Goal: Share content

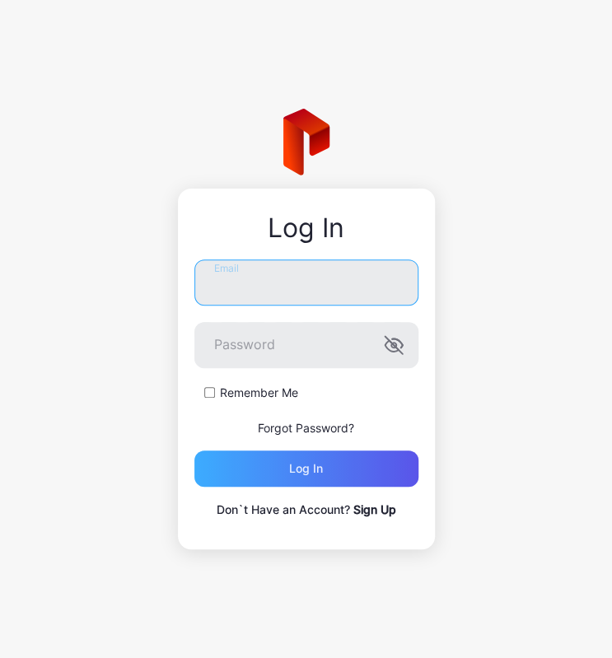
type input "**********"
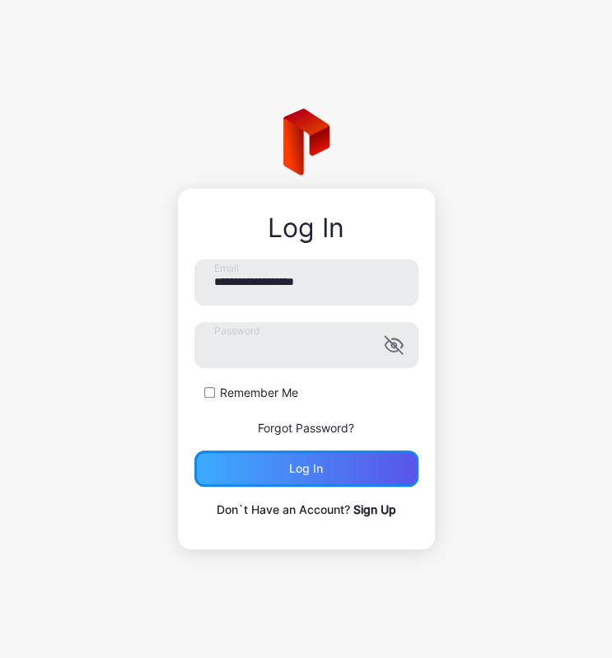
click at [342, 456] on div "Log in" at bounding box center [306, 469] width 224 height 36
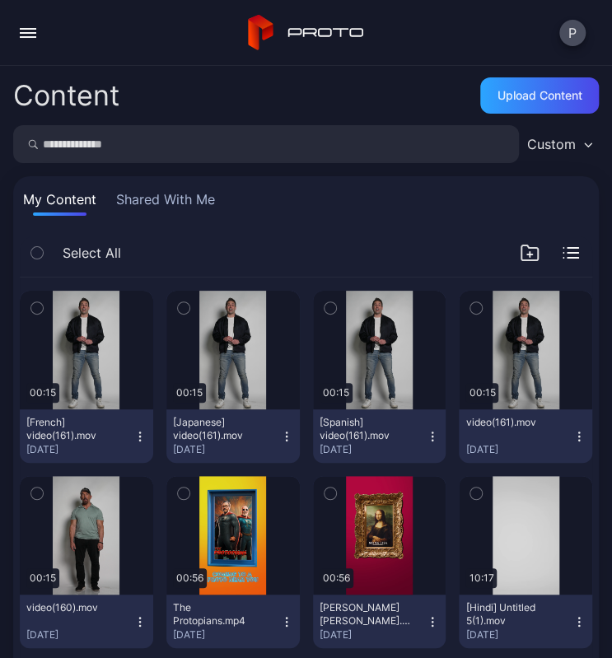
click at [119, 143] on input "search" at bounding box center [266, 144] width 506 height 38
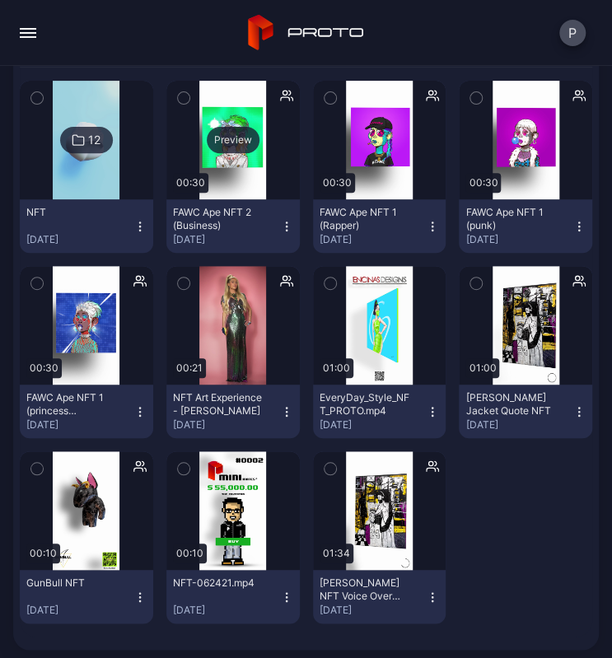
scroll to position [169, 0]
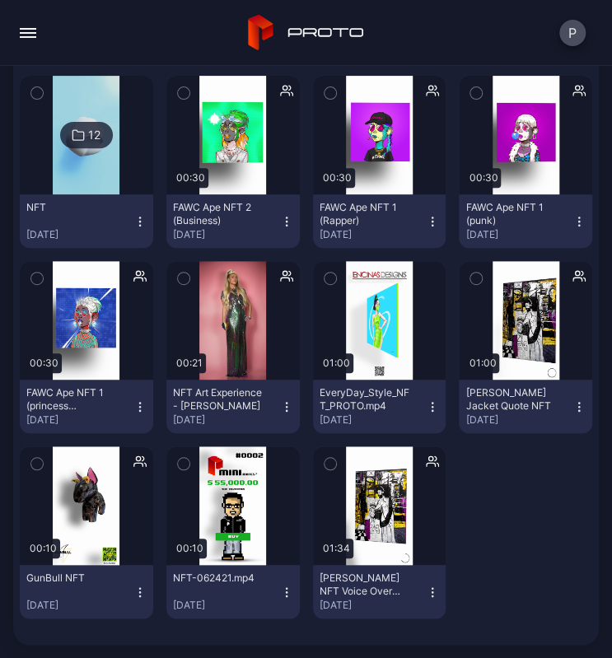
click at [578, 406] on icon "button" at bounding box center [578, 406] width 1 height 1
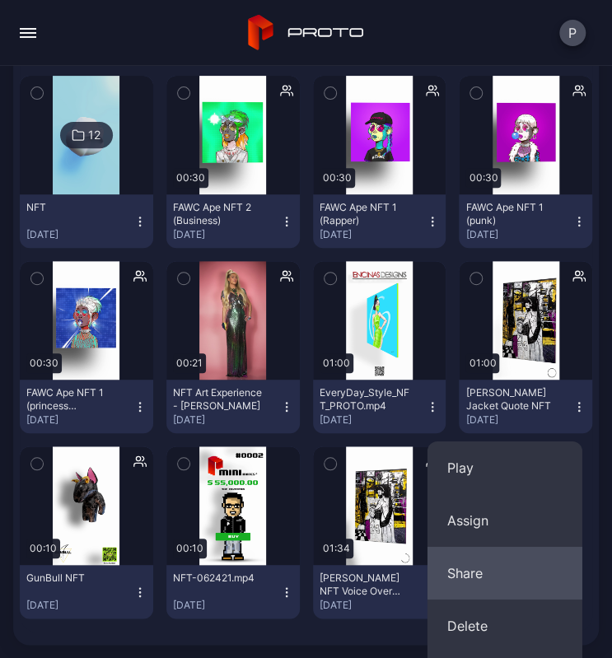
click at [471, 577] on button "Share" at bounding box center [505, 573] width 155 height 53
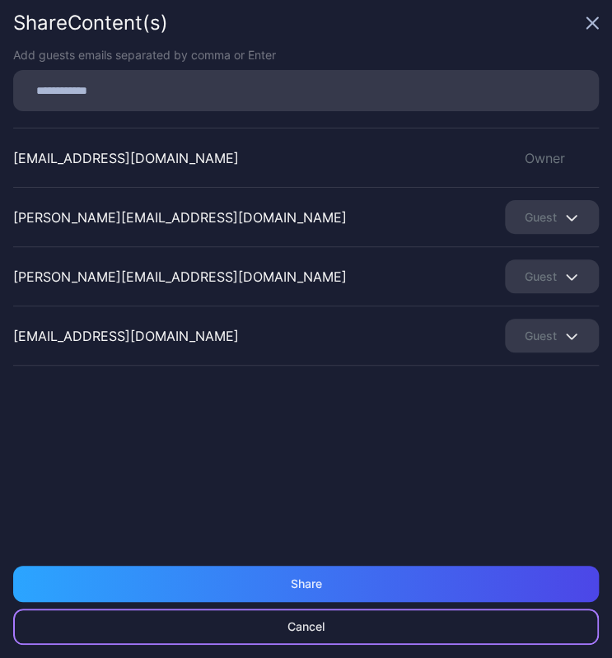
click at [338, 626] on div "Cancel" at bounding box center [306, 627] width 586 height 36
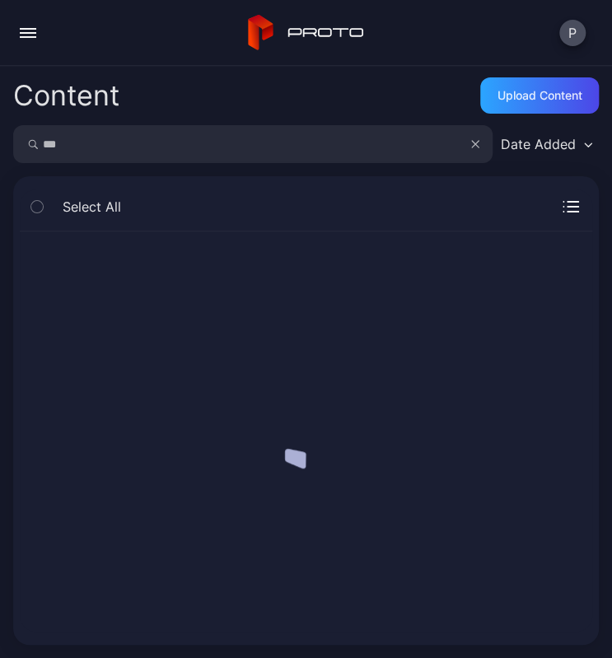
scroll to position [0, 0]
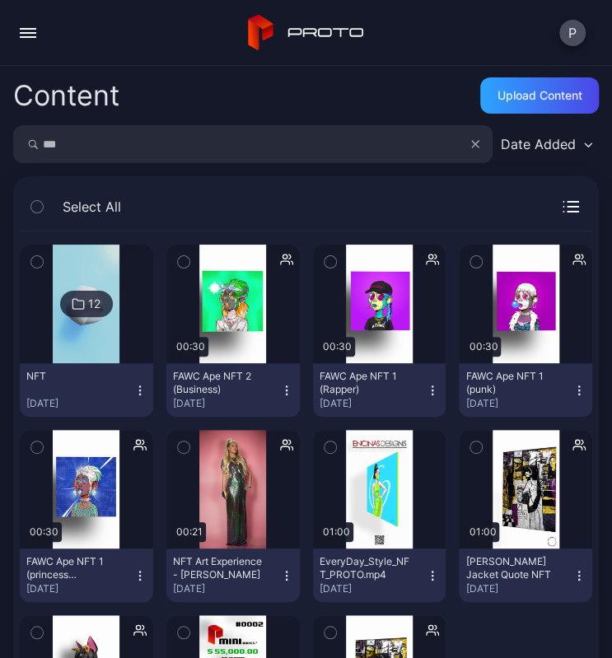
click at [573, 573] on icon "button" at bounding box center [579, 575] width 13 height 13
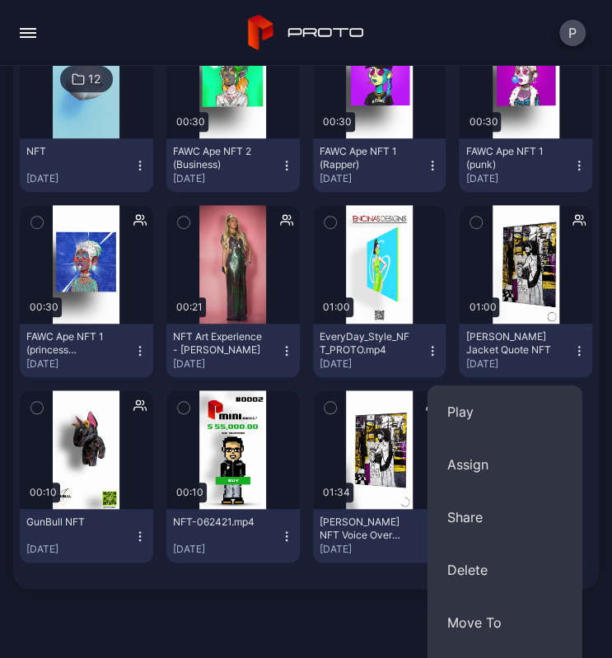
scroll to position [427, 0]
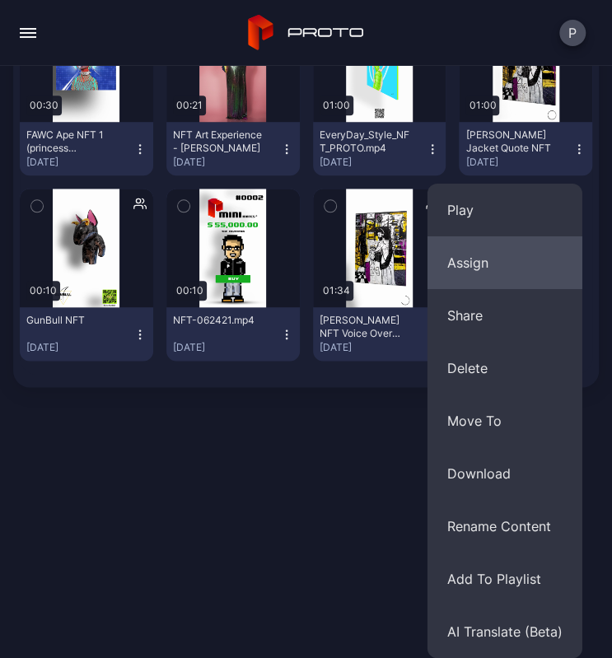
click at [502, 255] on button "Assign" at bounding box center [505, 262] width 155 height 53
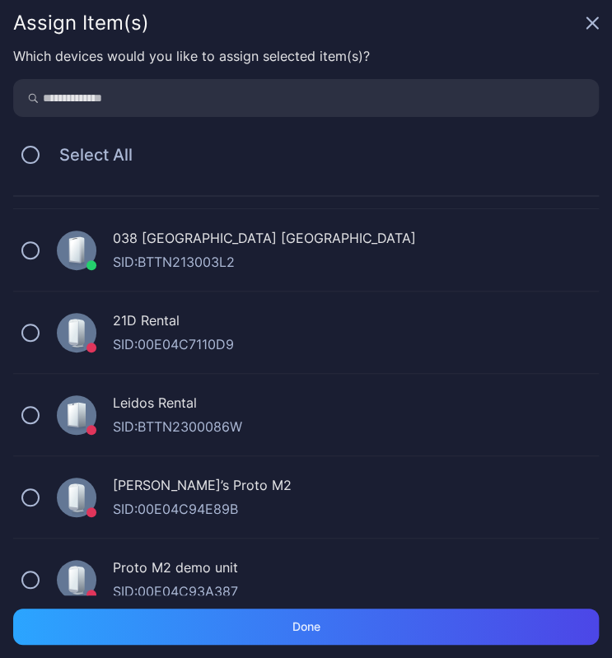
scroll to position [0, 0]
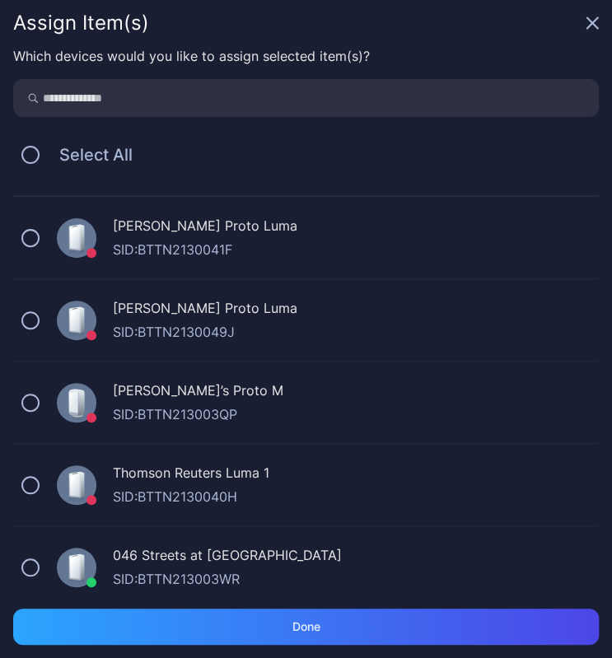
click at [592, 25] on icon "button" at bounding box center [592, 23] width 11 height 11
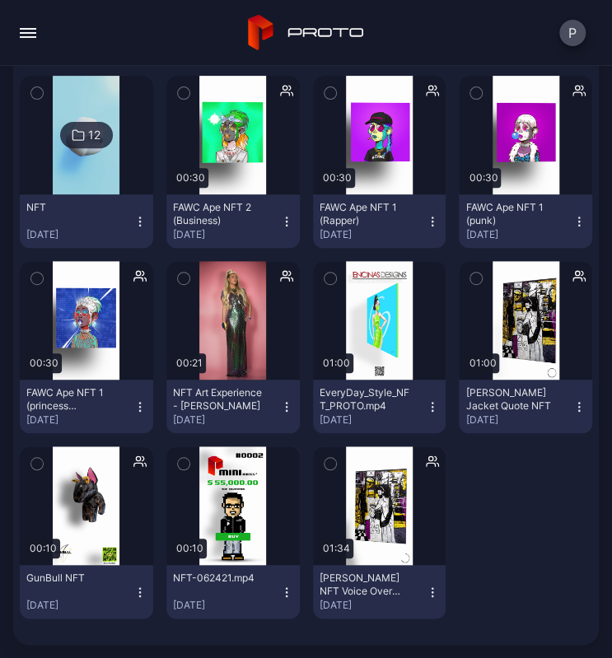
click at [544, 386] on div "Kobe Bryant Jacket Quote NFT" at bounding box center [510, 399] width 91 height 26
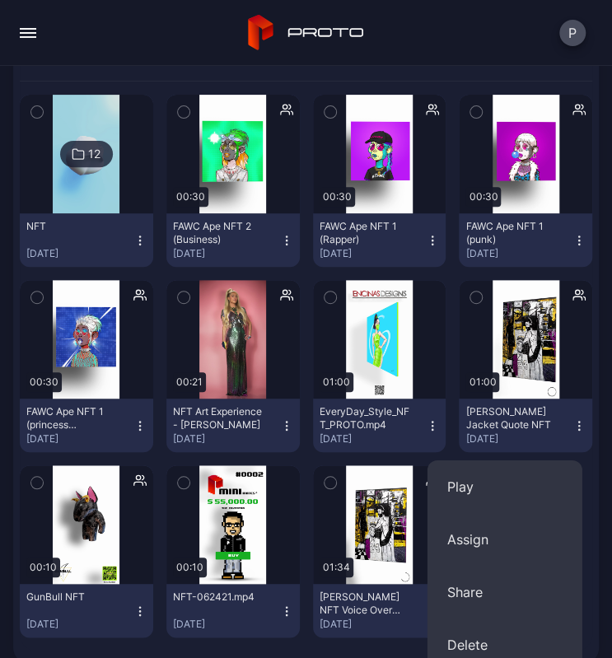
scroll to position [38, 0]
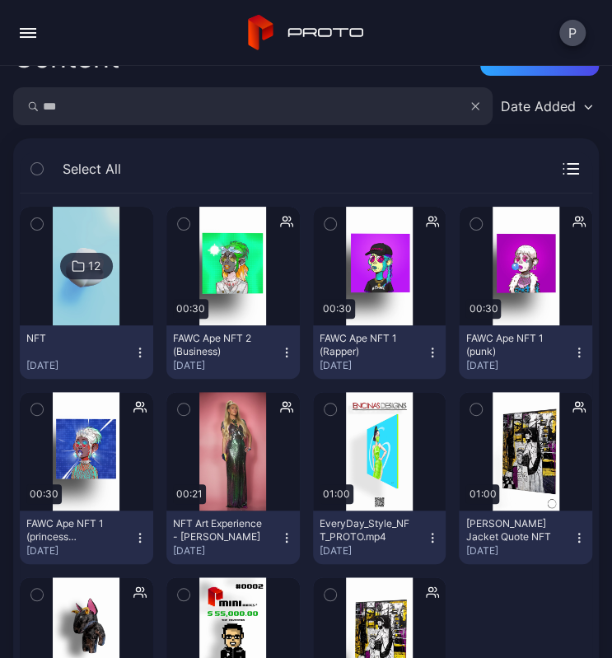
click at [573, 406] on icon "button" at bounding box center [579, 407] width 13 height 16
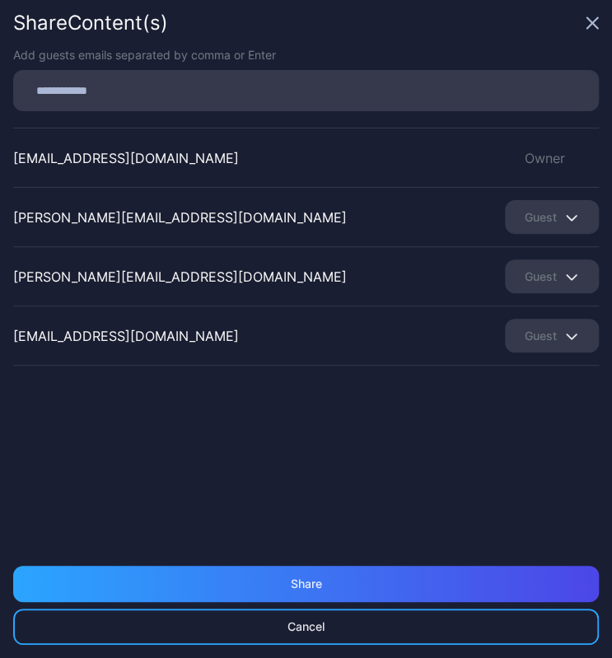
click at [594, 25] on icon "button" at bounding box center [592, 22] width 13 height 13
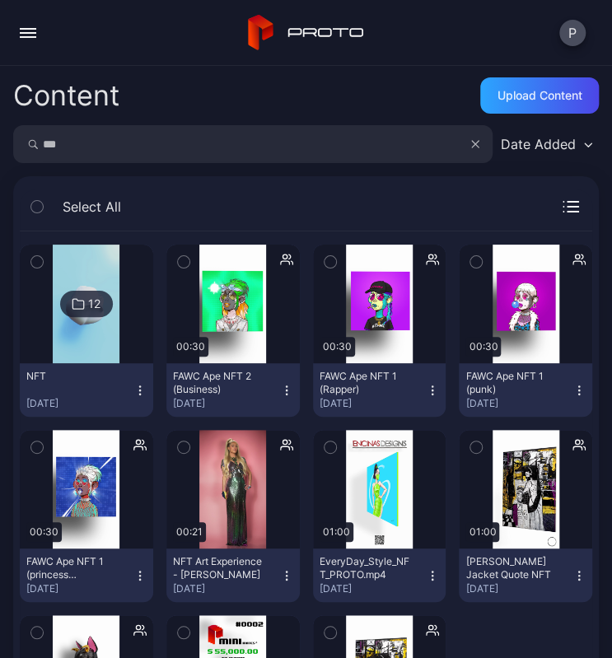
click at [101, 142] on input "***" at bounding box center [252, 144] width 479 height 38
type input "*****"
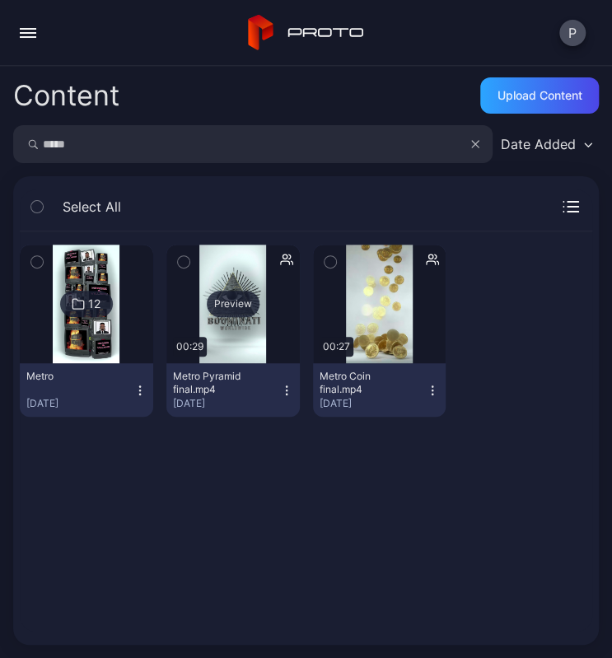
click at [235, 315] on div "Preview" at bounding box center [233, 304] width 53 height 26
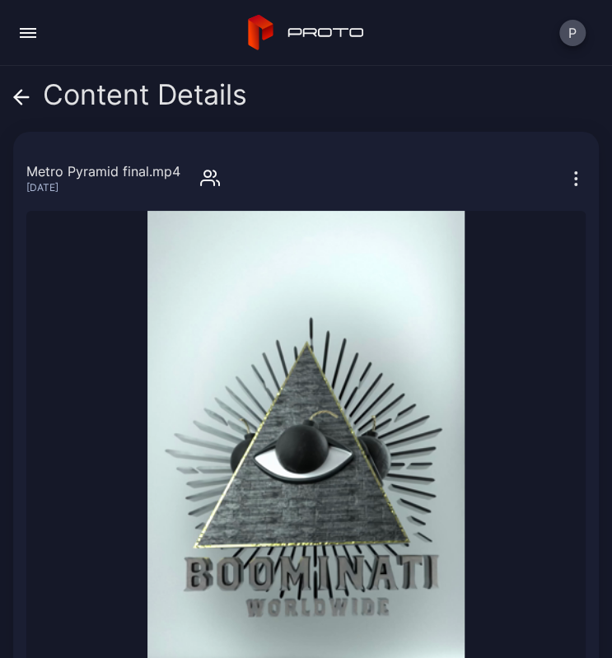
click at [133, 171] on div "Metro Pyramid final.mp4" at bounding box center [103, 171] width 154 height 20
copy div "Metro Pyramid final.mp4"
click at [566, 167] on button "button" at bounding box center [576, 177] width 20 height 33
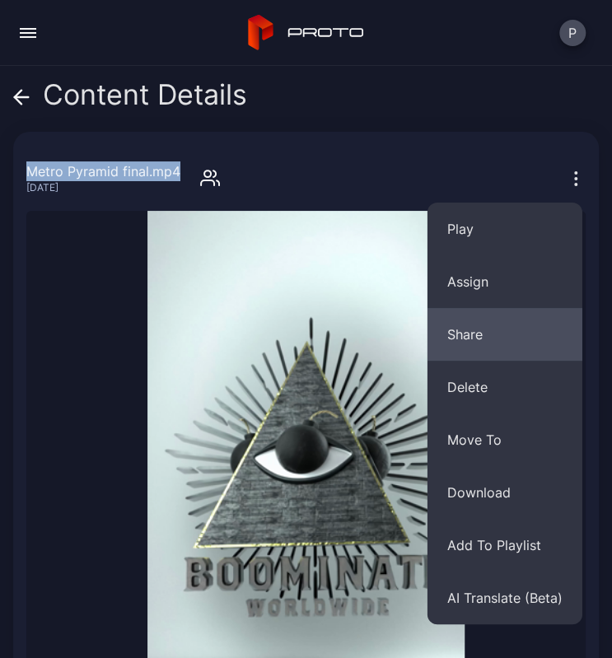
click at [497, 333] on button "Share" at bounding box center [505, 334] width 155 height 53
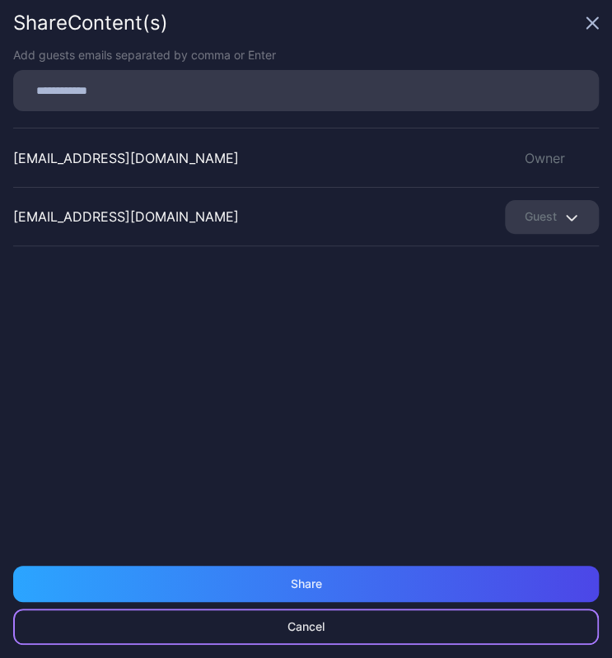
click at [305, 631] on div "Cancel" at bounding box center [306, 626] width 37 height 13
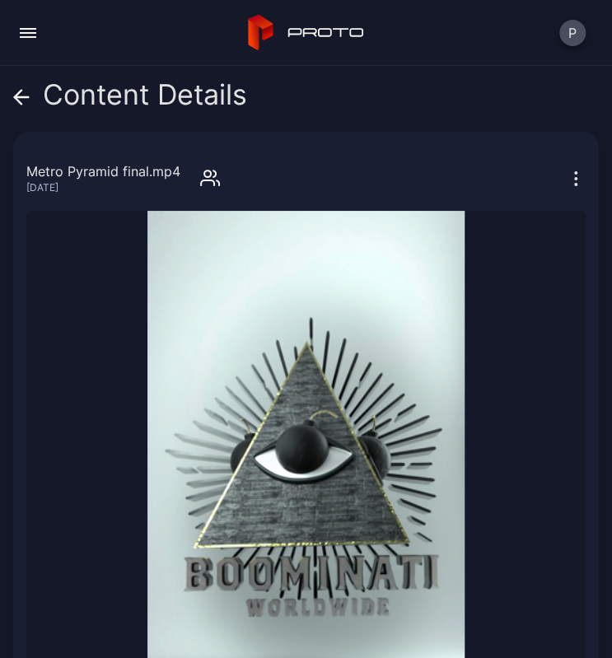
click at [566, 175] on icon "button" at bounding box center [576, 179] width 20 height 20
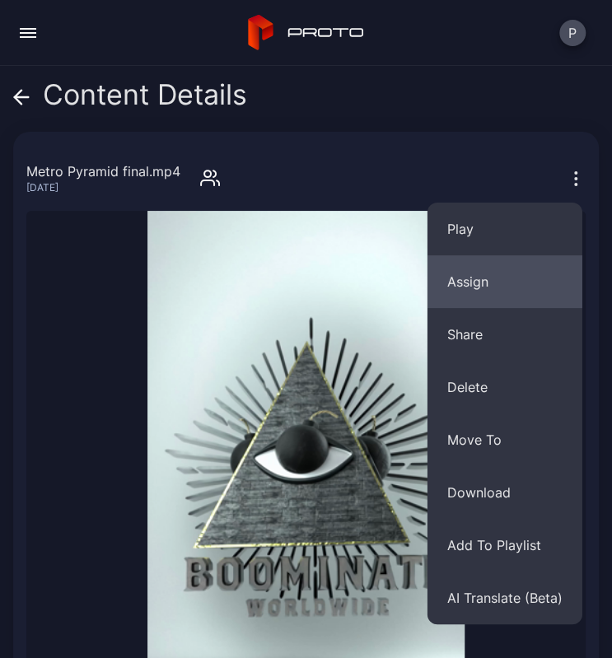
click at [484, 269] on button "Assign" at bounding box center [505, 281] width 155 height 53
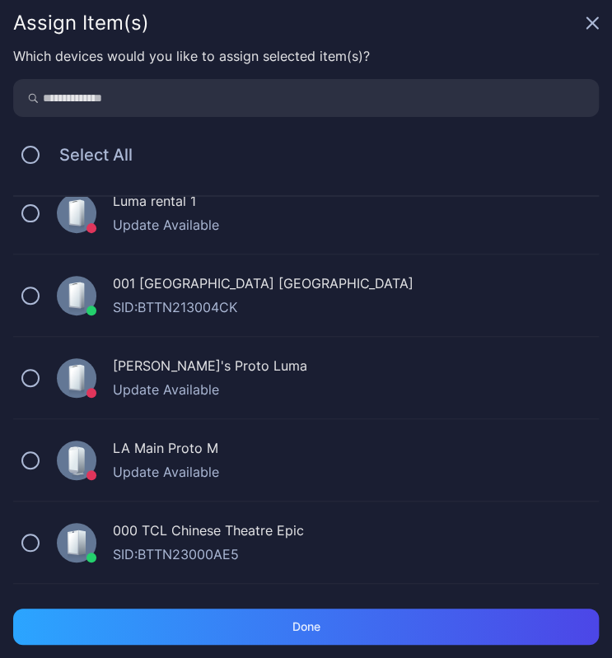
scroll to position [7103, 0]
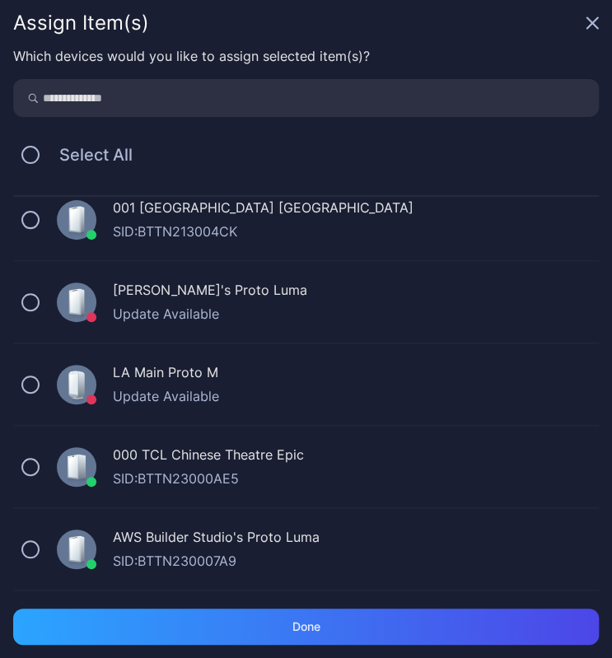
click at [224, 100] on input "search" at bounding box center [306, 98] width 586 height 38
type input "*****"
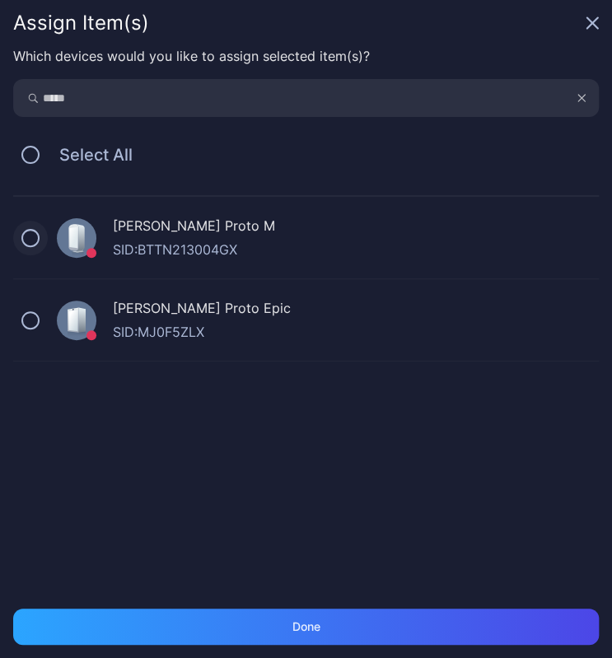
click at [32, 232] on button at bounding box center [30, 238] width 18 height 18
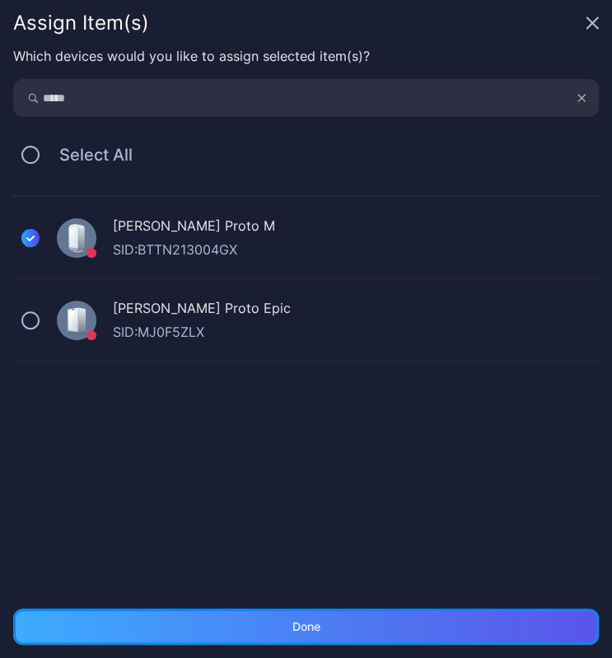
click at [343, 625] on div "Done" at bounding box center [306, 627] width 586 height 36
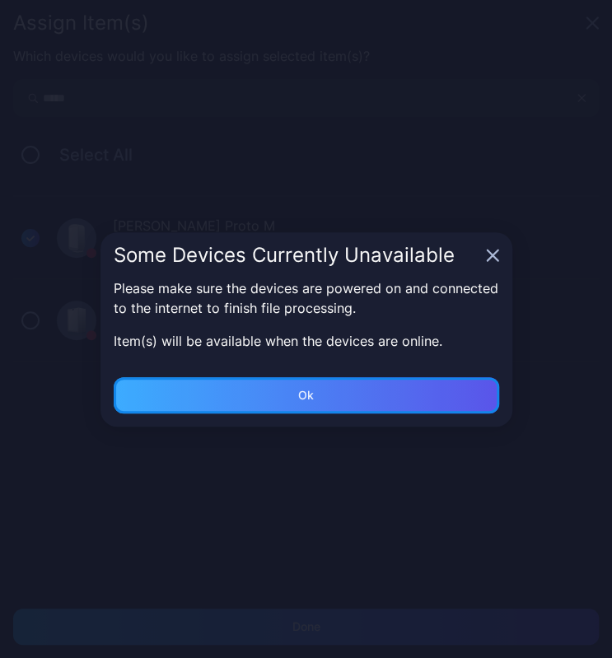
click at [358, 609] on div "Ok" at bounding box center [306, 627] width 586 height 36
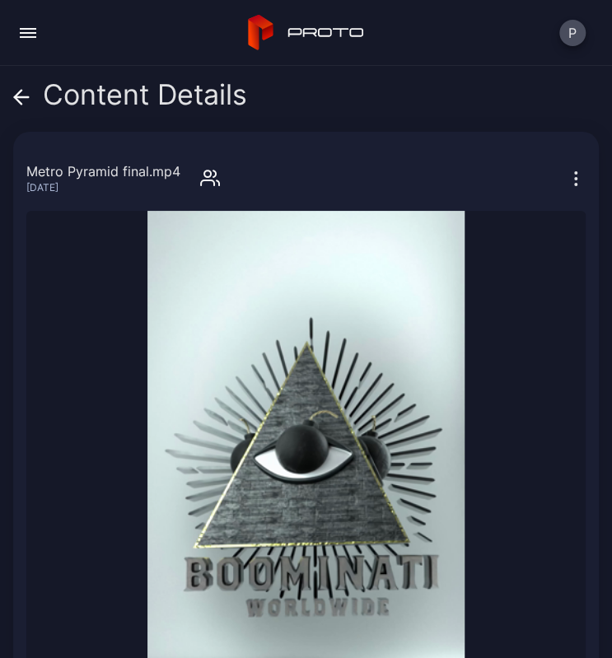
click at [566, 181] on icon "button" at bounding box center [576, 179] width 20 height 20
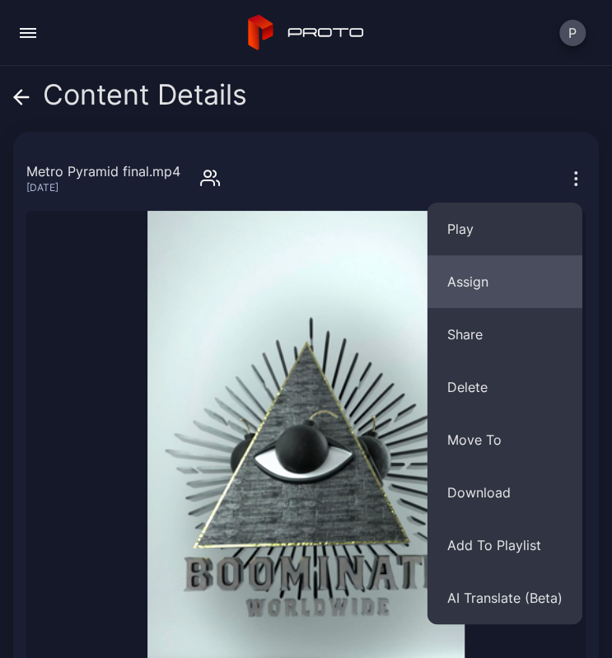
click at [507, 291] on button "Assign" at bounding box center [505, 281] width 155 height 53
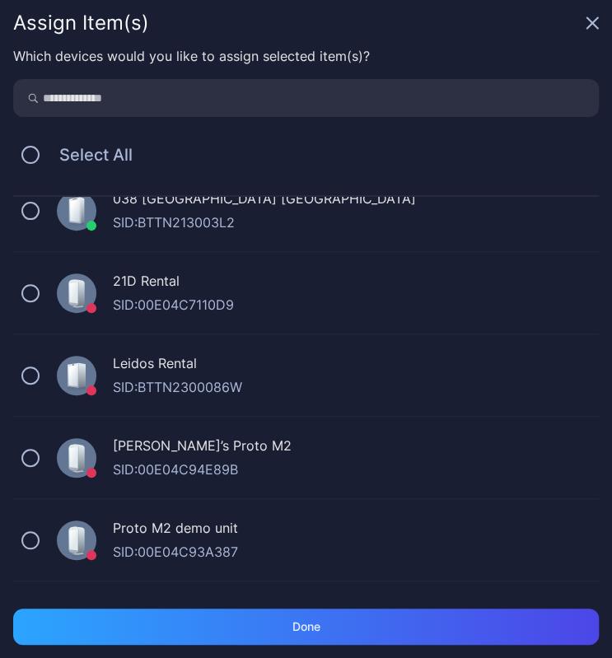
scroll to position [466, 0]
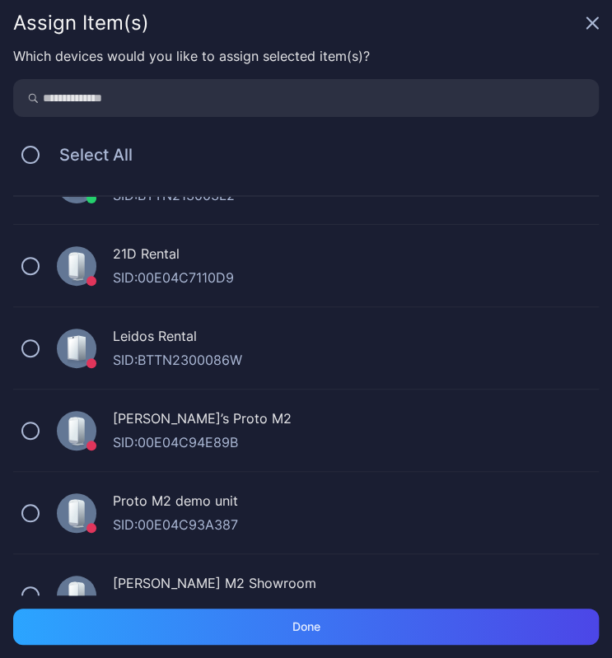
click at [273, 107] on input "search" at bounding box center [306, 98] width 586 height 38
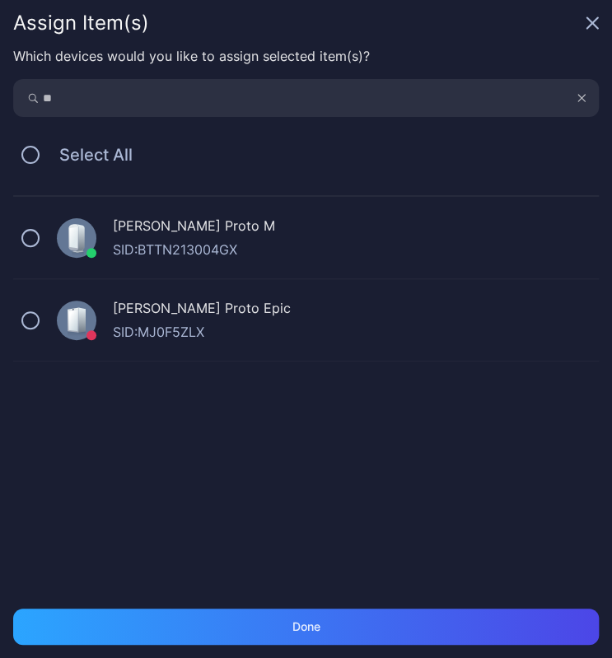
type input "*"
click at [592, 29] on icon "button" at bounding box center [592, 22] width 13 height 13
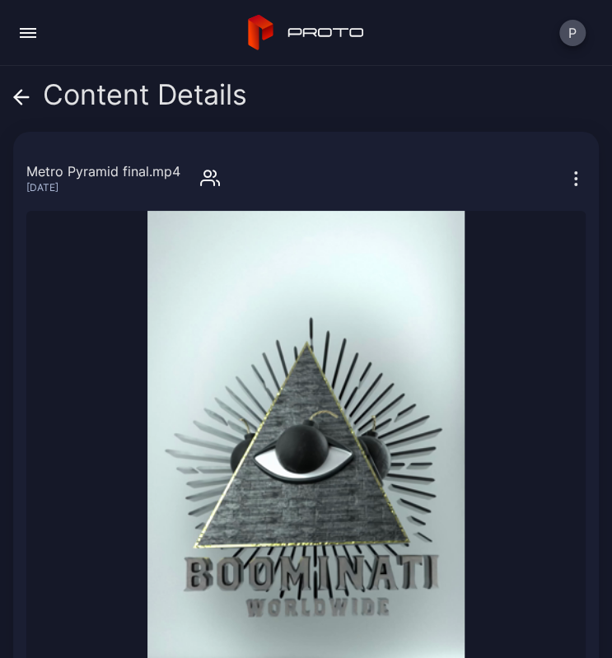
click at [21, 97] on icon at bounding box center [22, 97] width 14 height 0
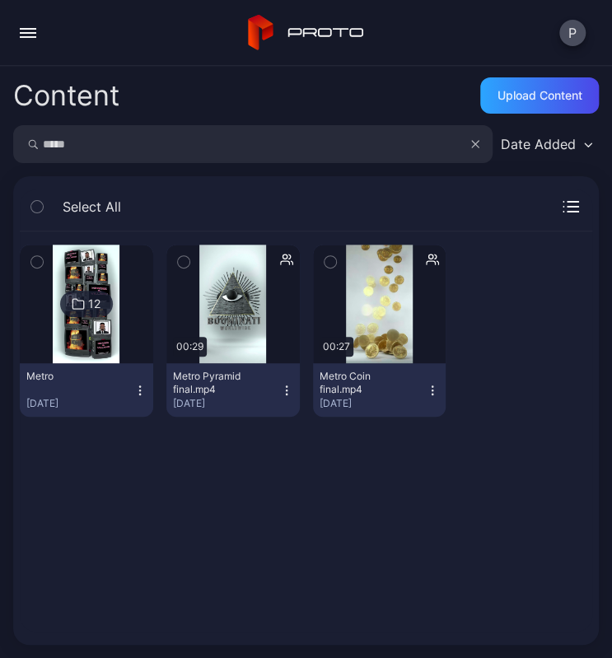
click at [165, 144] on input "*****" at bounding box center [252, 144] width 479 height 38
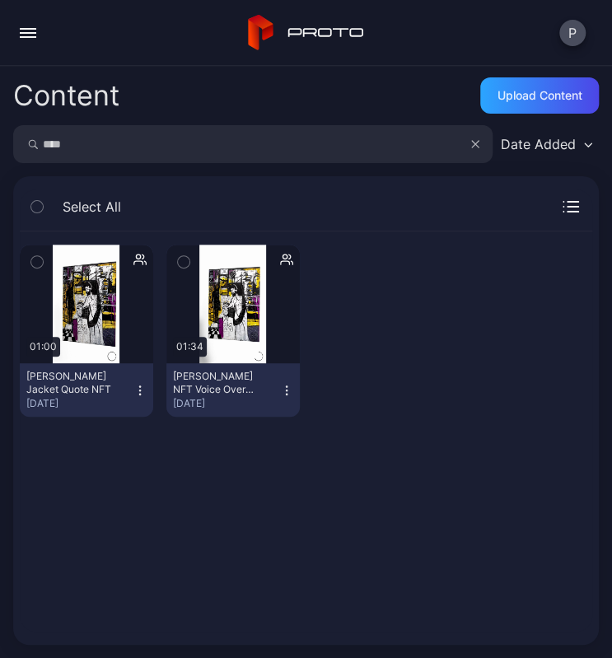
click at [280, 264] on icon "button" at bounding box center [286, 259] width 13 height 16
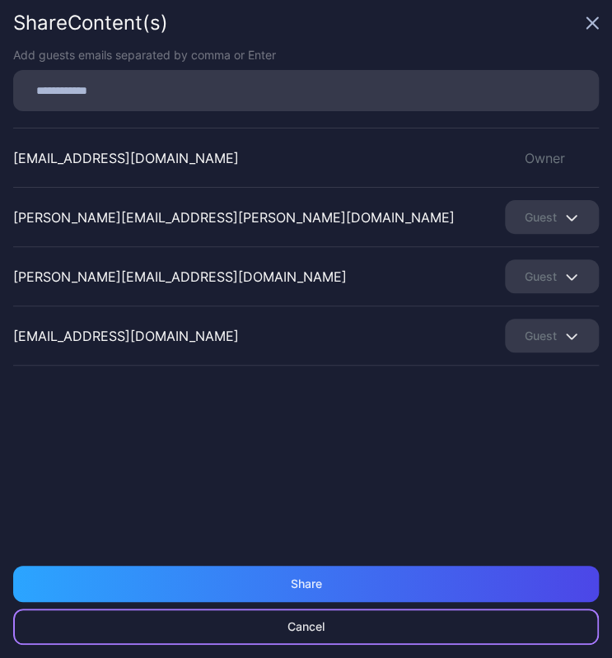
click at [345, 630] on div "Cancel" at bounding box center [306, 627] width 586 height 36
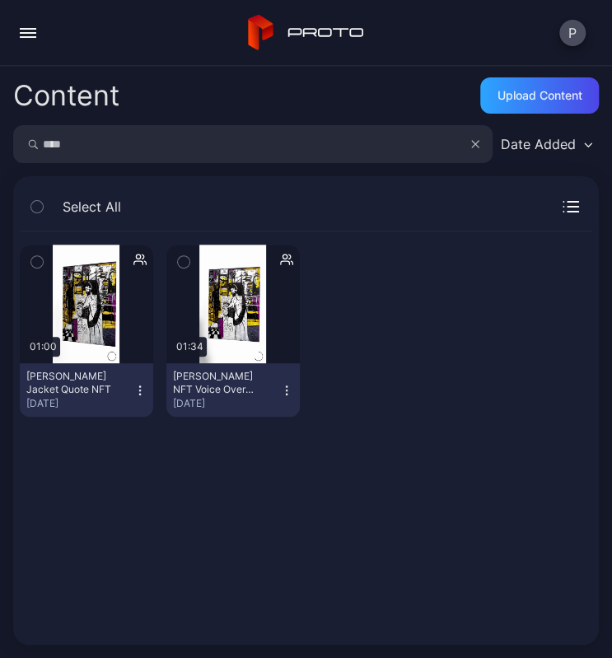
click at [110, 144] on input "****" at bounding box center [252, 144] width 479 height 38
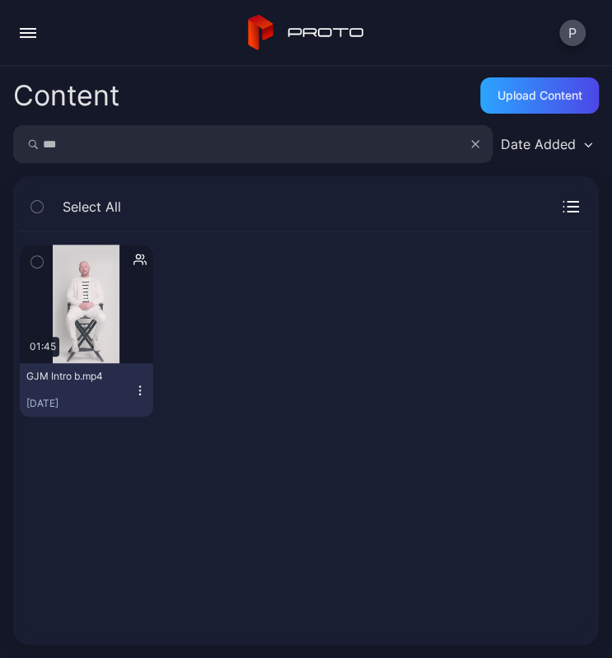
click at [138, 260] on icon "button" at bounding box center [139, 259] width 13 height 16
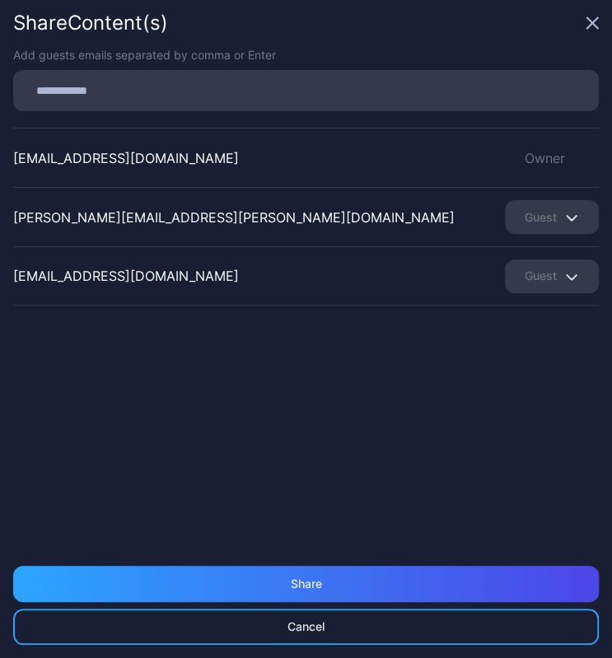
click at [596, 23] on icon "button" at bounding box center [592, 22] width 13 height 13
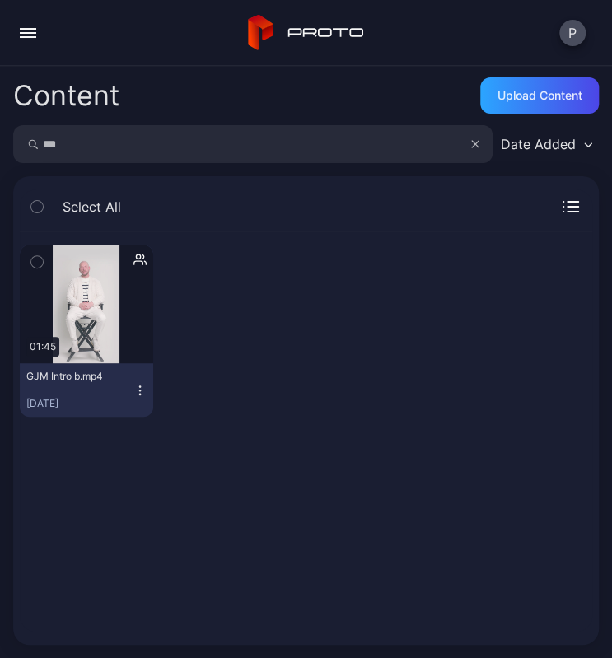
click at [194, 147] on input "***" at bounding box center [252, 144] width 479 height 38
type input "******"
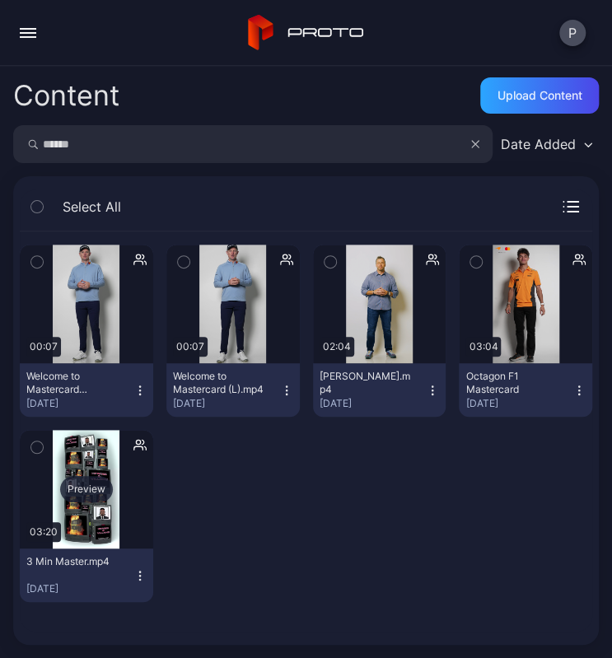
click at [136, 435] on div "Preview" at bounding box center [86, 489] width 133 height 119
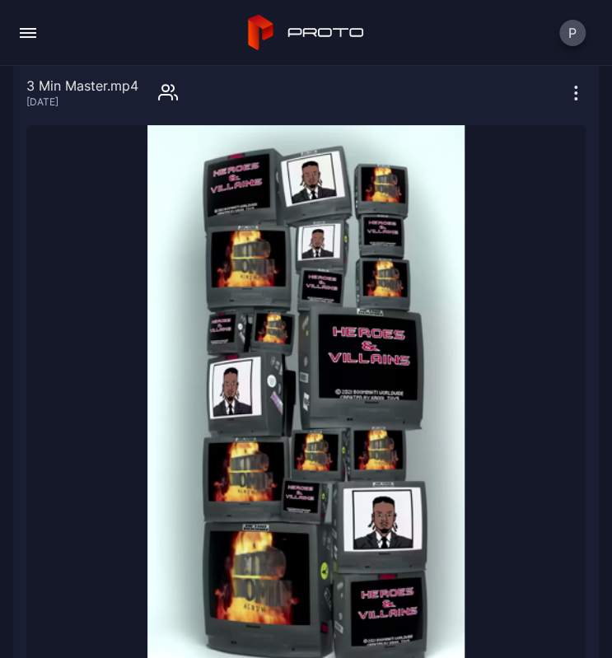
scroll to position [78, 0]
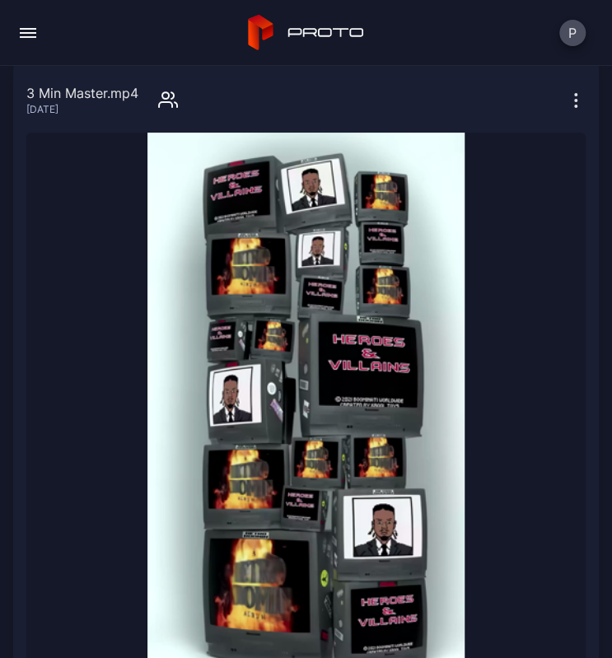
click at [566, 101] on icon "button" at bounding box center [576, 101] width 20 height 20
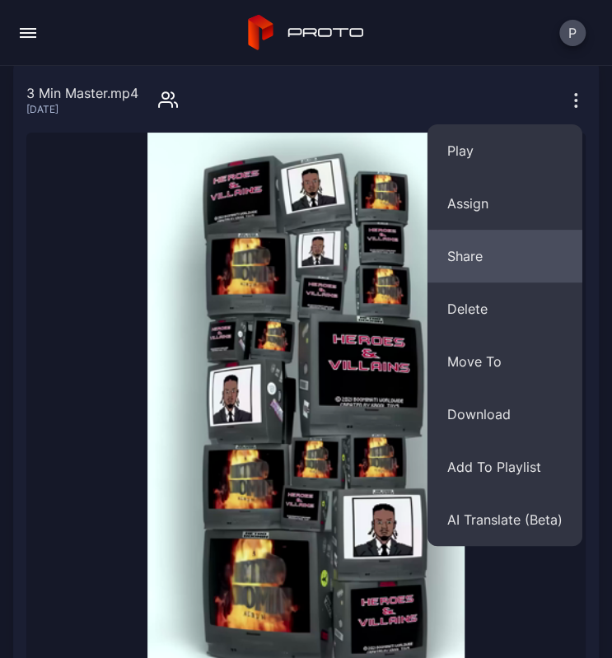
click at [485, 252] on button "Share" at bounding box center [505, 256] width 155 height 53
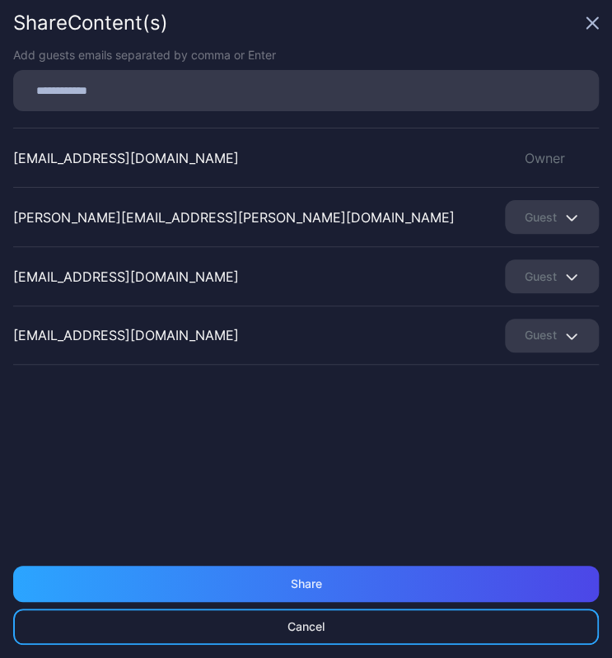
click at [593, 22] on icon "button" at bounding box center [592, 23] width 11 height 11
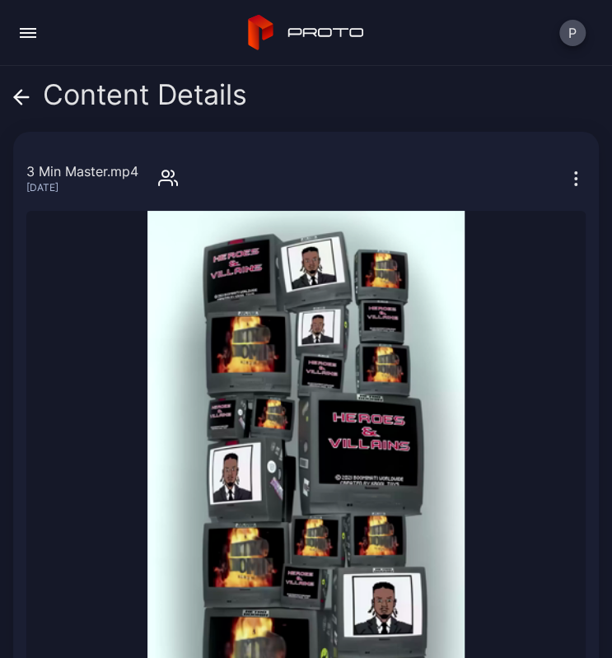
click at [19, 98] on icon at bounding box center [21, 97] width 16 height 16
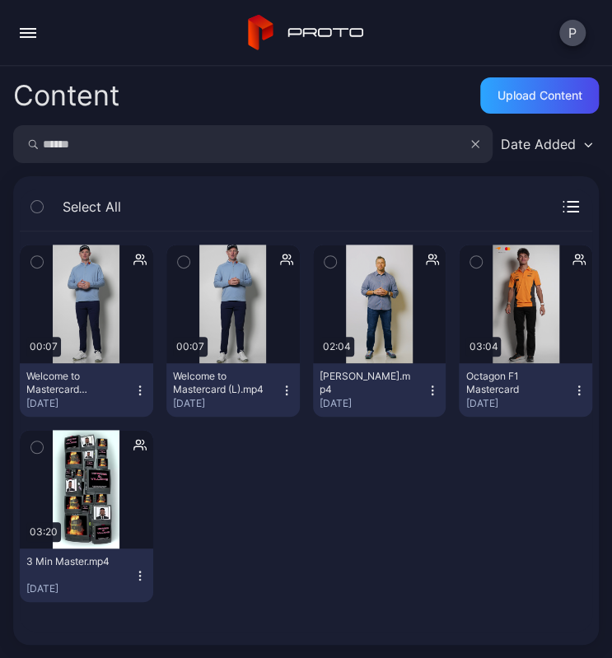
click at [62, 148] on input "******" at bounding box center [252, 144] width 479 height 38
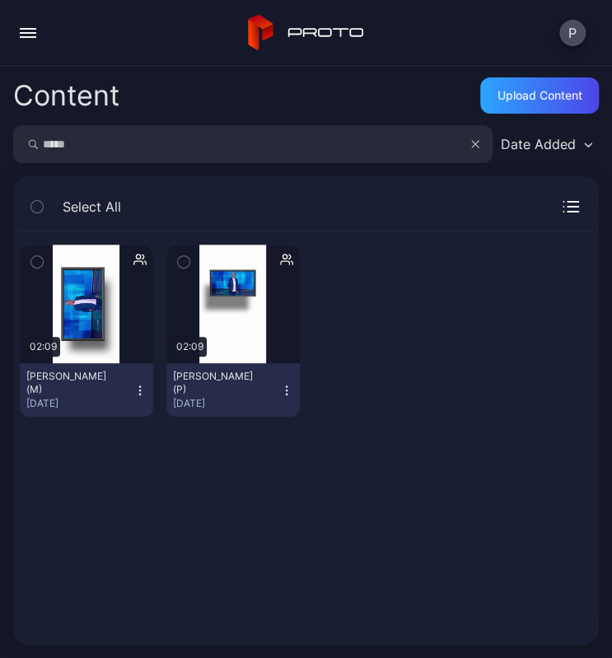
click at [283, 256] on icon "button" at bounding box center [285, 257] width 4 height 4
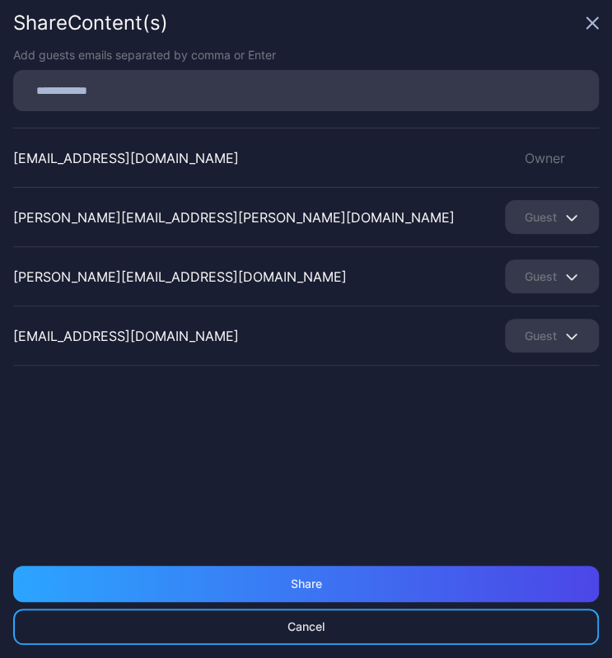
click at [592, 24] on icon "button" at bounding box center [592, 23] width 11 height 11
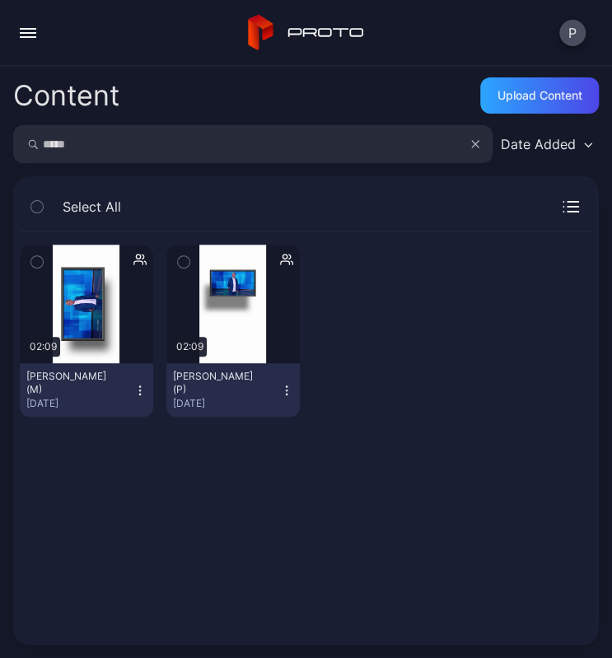
click at [161, 144] on input "*****" at bounding box center [252, 144] width 479 height 38
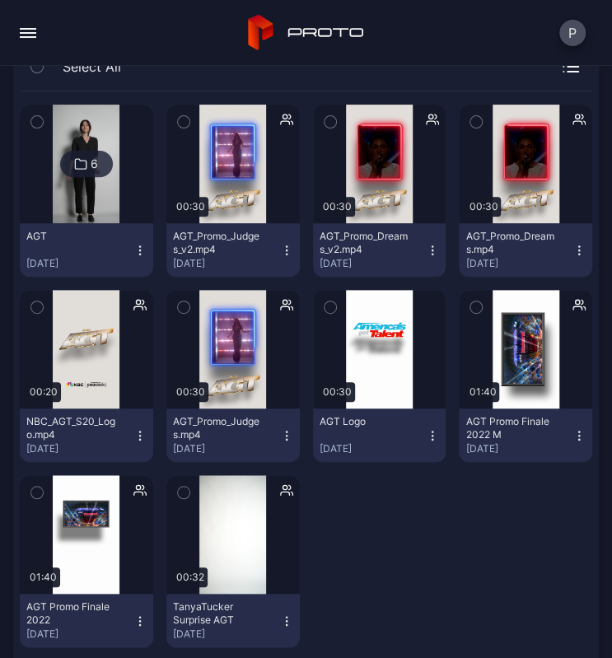
scroll to position [138, 0]
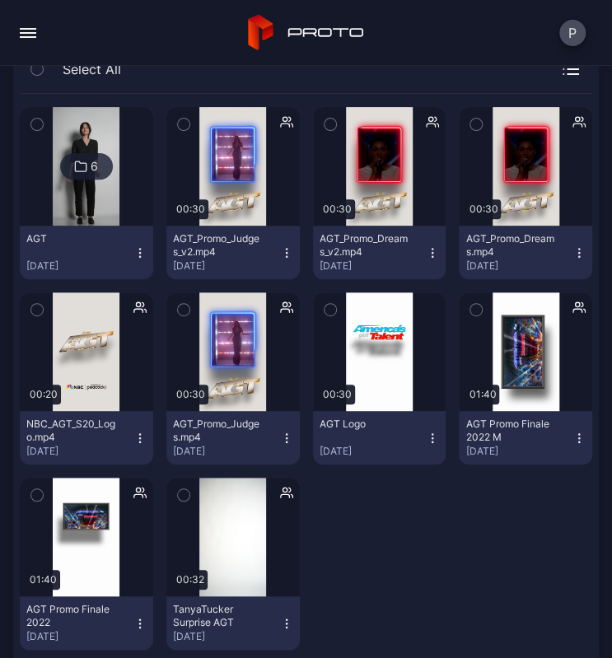
click at [138, 489] on icon "button" at bounding box center [139, 492] width 13 height 16
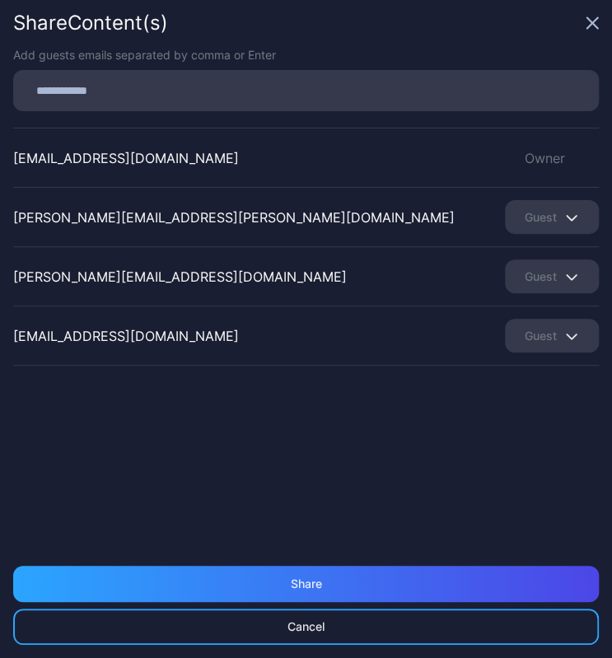
click at [597, 23] on icon "button" at bounding box center [592, 22] width 13 height 13
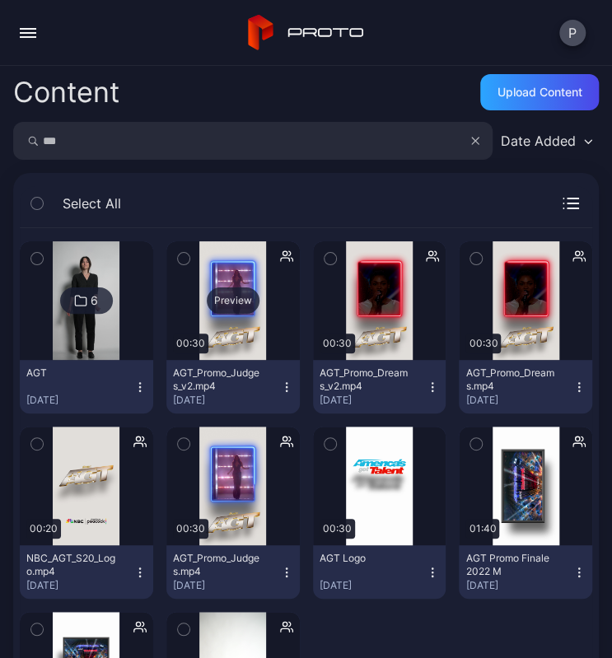
scroll to position [4, 0]
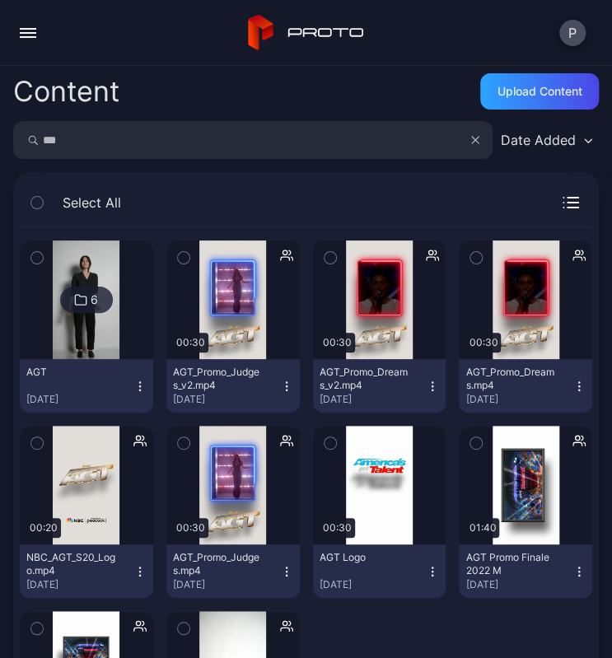
click at [58, 143] on input "***" at bounding box center [252, 140] width 479 height 38
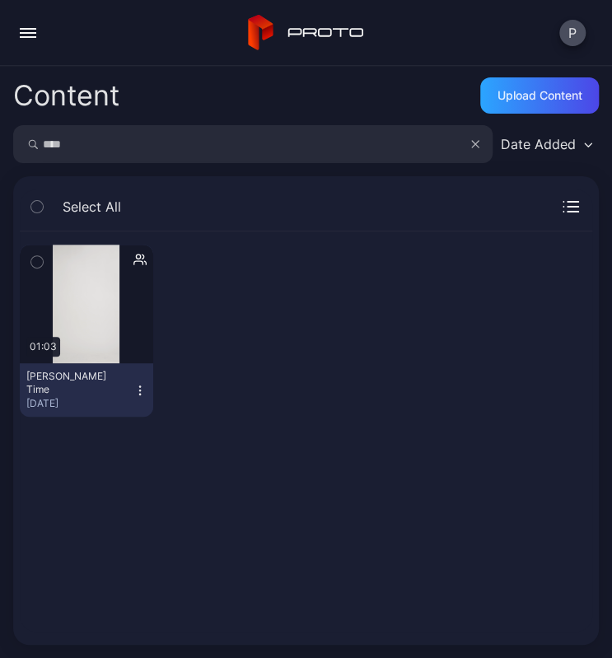
click at [137, 258] on icon "button" at bounding box center [139, 259] width 13 height 16
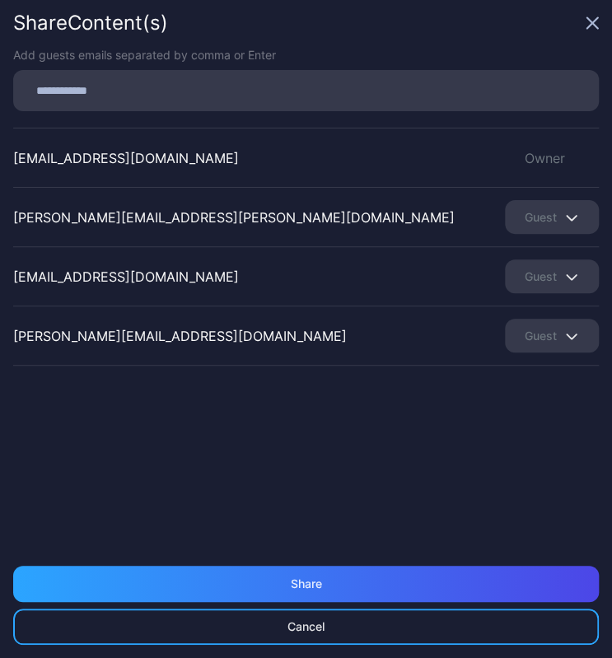
click at [135, 92] on input at bounding box center [311, 90] width 576 height 21
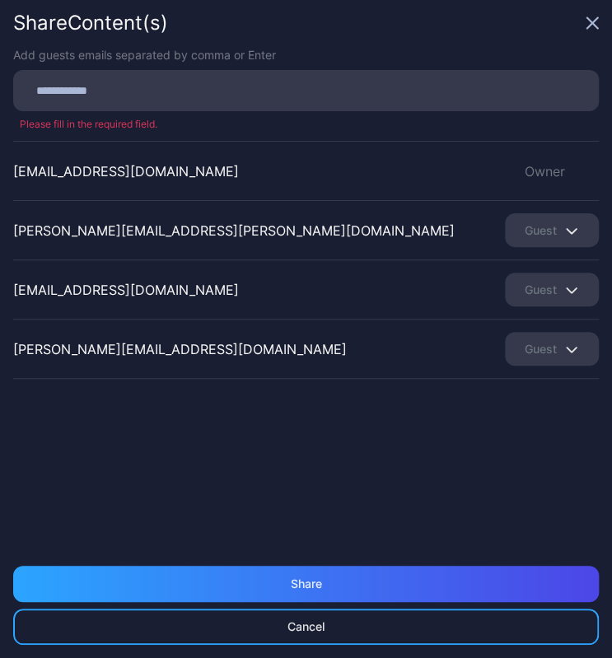
click at [593, 17] on icon "button" at bounding box center [592, 22] width 13 height 13
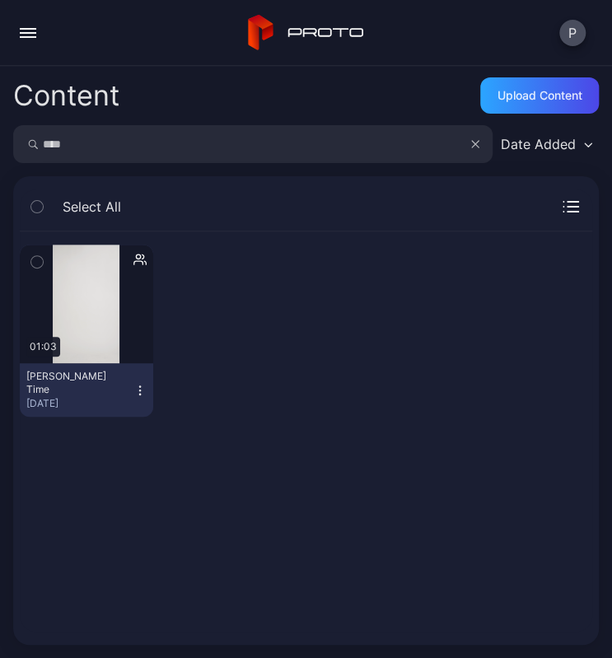
click at [176, 153] on input "****" at bounding box center [252, 144] width 479 height 38
click at [176, 149] on input "****" at bounding box center [252, 144] width 479 height 38
type input "*****"
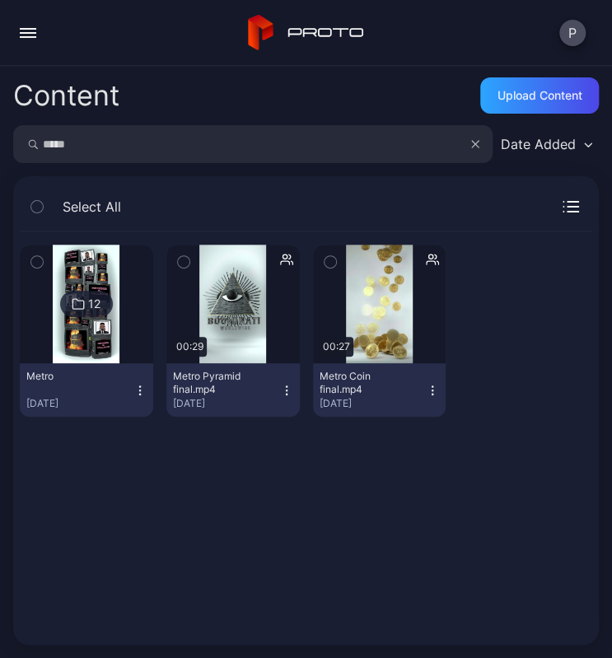
click at [281, 253] on icon "button" at bounding box center [286, 259] width 13 height 16
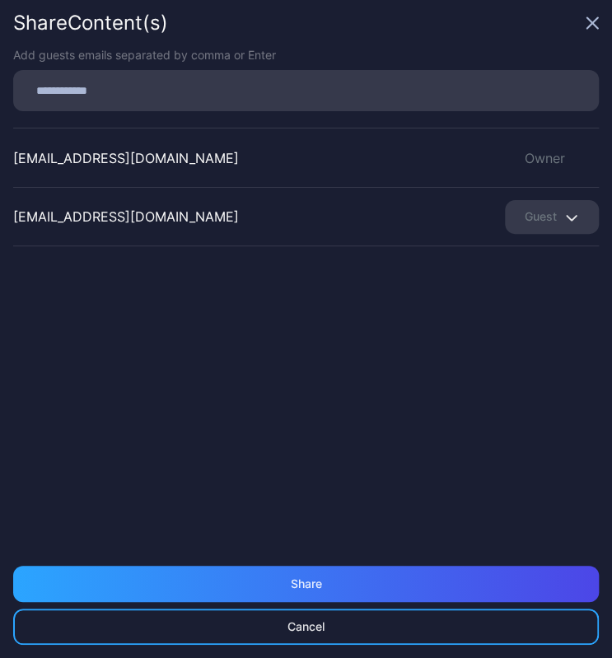
click at [589, 21] on icon "button" at bounding box center [592, 23] width 11 height 11
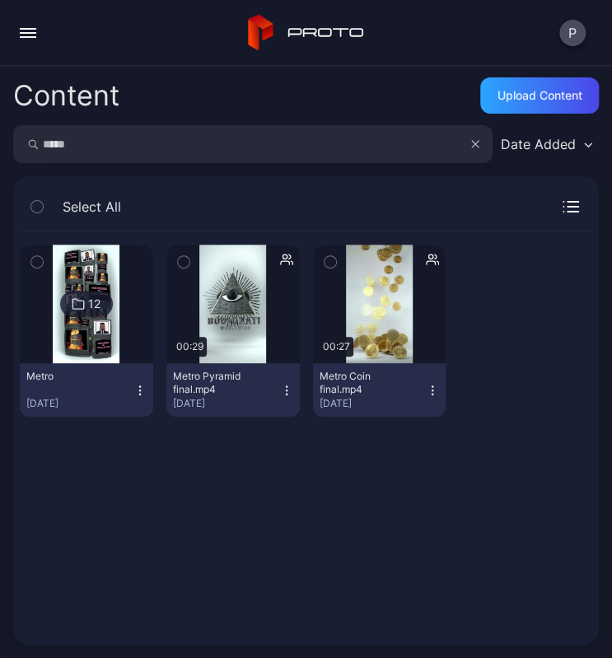
click at [82, 306] on icon at bounding box center [78, 304] width 13 height 20
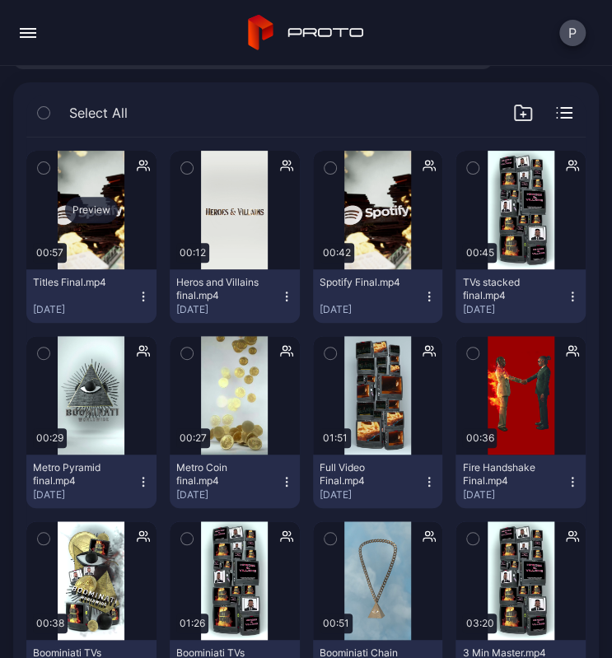
scroll to position [189, 0]
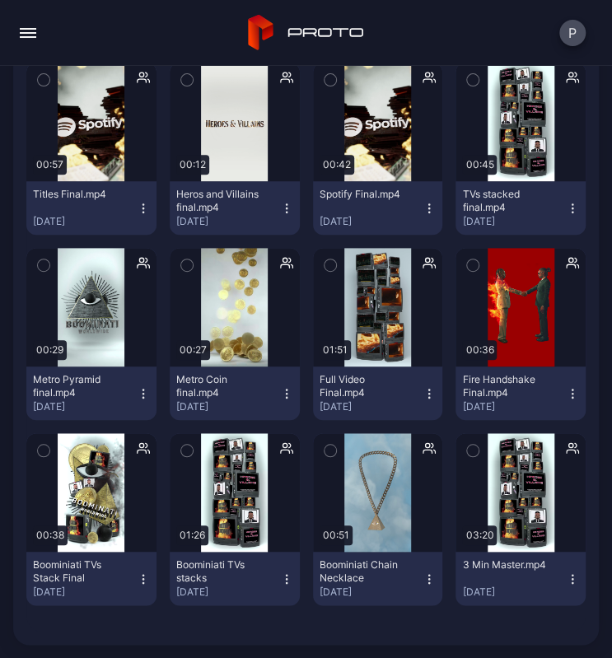
click at [139, 257] on icon "button" at bounding box center [143, 263] width 13 height 16
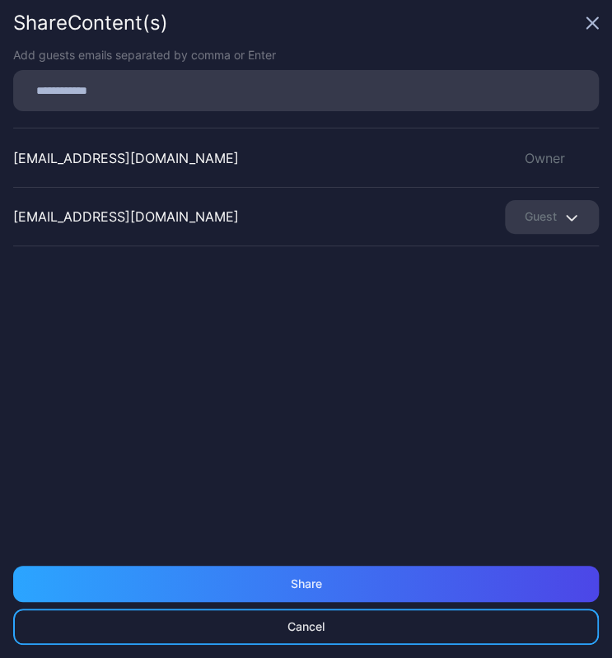
click at [586, 23] on icon "button" at bounding box center [592, 22] width 13 height 13
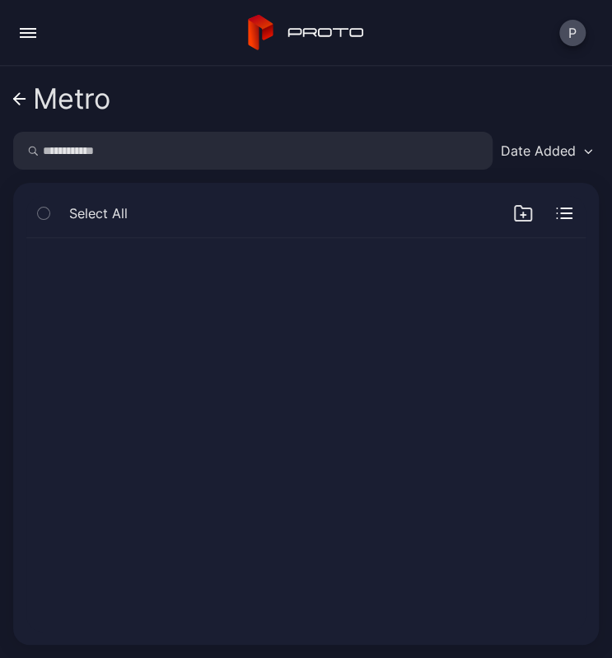
scroll to position [0, 0]
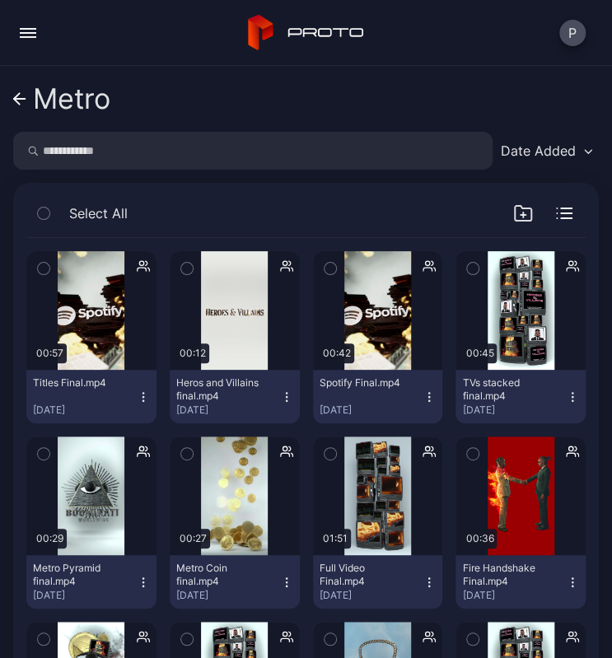
click at [79, 159] on input "search" at bounding box center [252, 151] width 479 height 38
click at [19, 100] on icon at bounding box center [19, 99] width 13 height 14
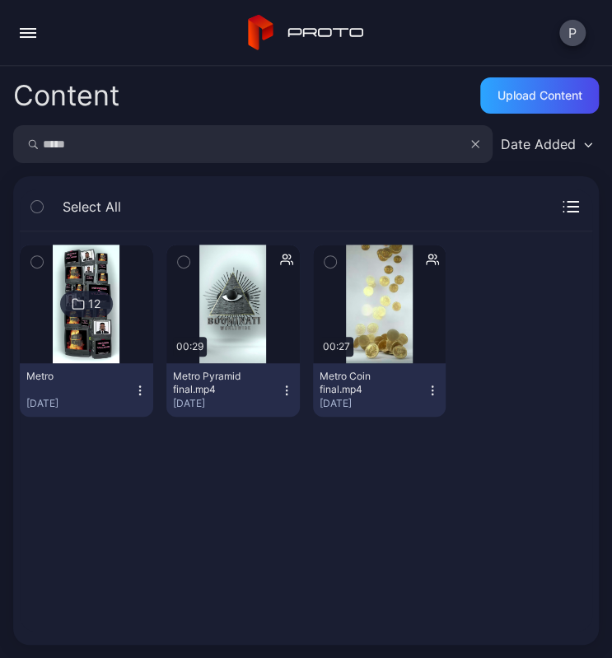
click at [147, 152] on input "*****" at bounding box center [252, 144] width 479 height 38
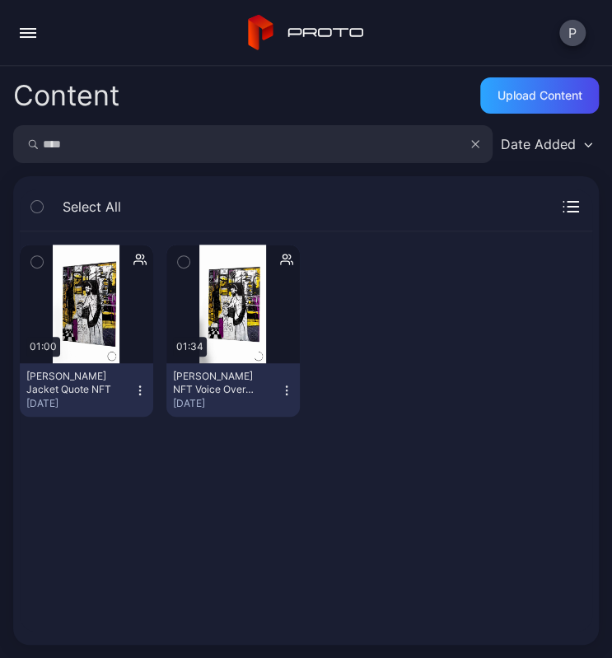
click at [283, 257] on icon "button" at bounding box center [285, 257] width 4 height 4
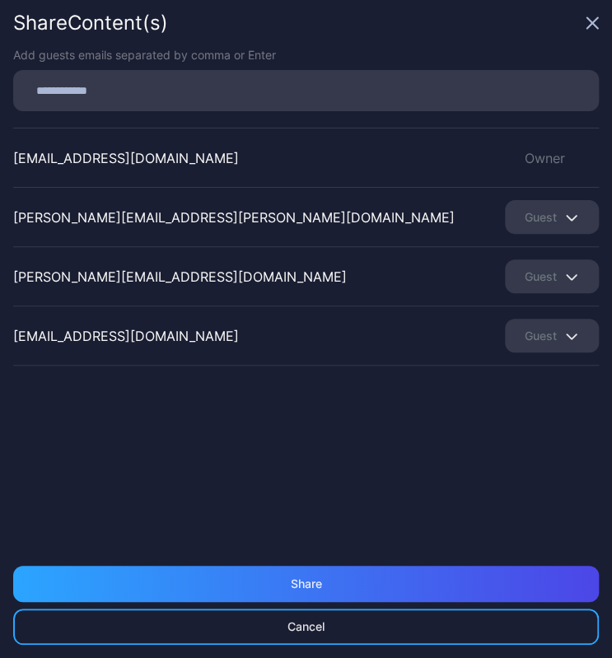
click at [592, 21] on icon "button" at bounding box center [592, 22] width 13 height 13
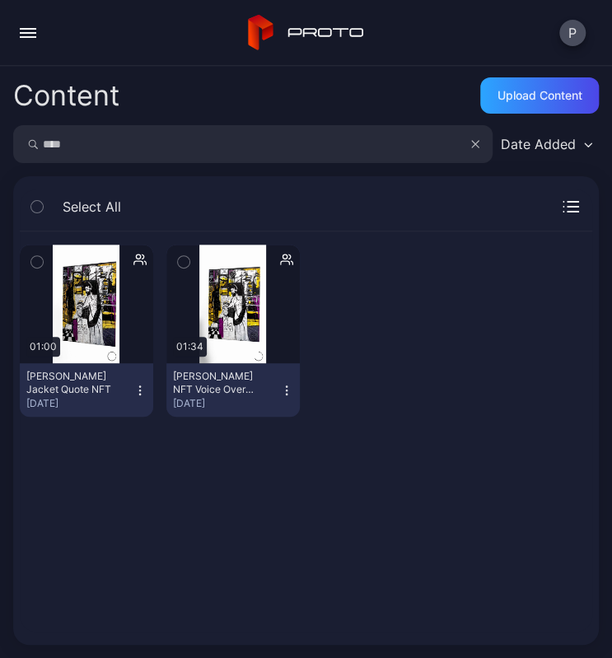
click at [91, 138] on input "****" at bounding box center [252, 144] width 479 height 38
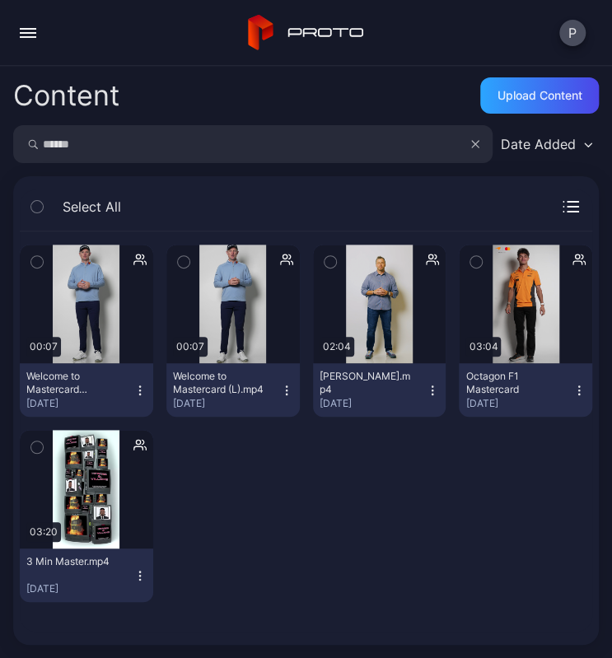
click at [62, 143] on input "******" at bounding box center [252, 144] width 479 height 38
type input "******"
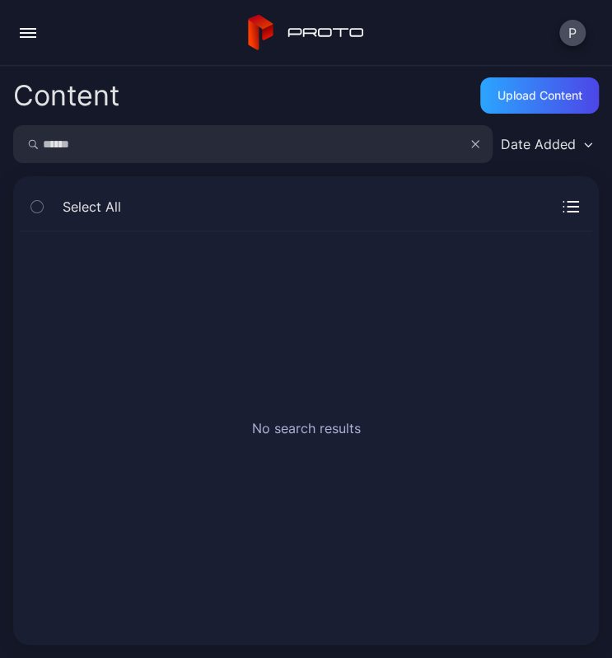
click at [68, 135] on input "******" at bounding box center [252, 144] width 479 height 38
click at [471, 146] on icon "button" at bounding box center [475, 144] width 8 height 20
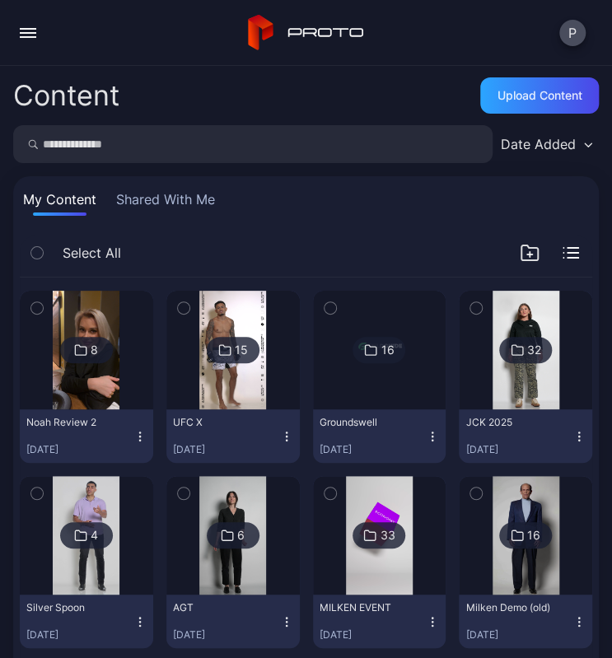
click at [152, 164] on div "Content Upload Content Date Added My Content Shared With Me Select All 8 Noah R…" at bounding box center [306, 362] width 612 height 592
click at [175, 153] on input "search" at bounding box center [252, 144] width 479 height 38
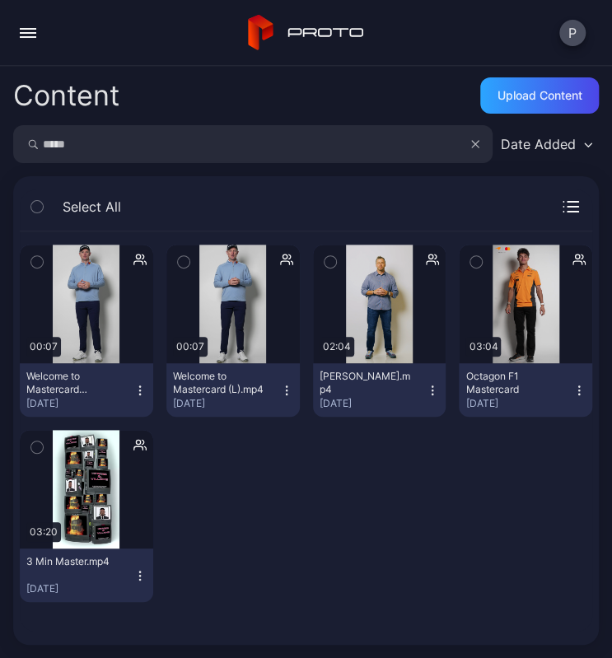
click at [135, 445] on icon "button" at bounding box center [139, 445] width 13 height 16
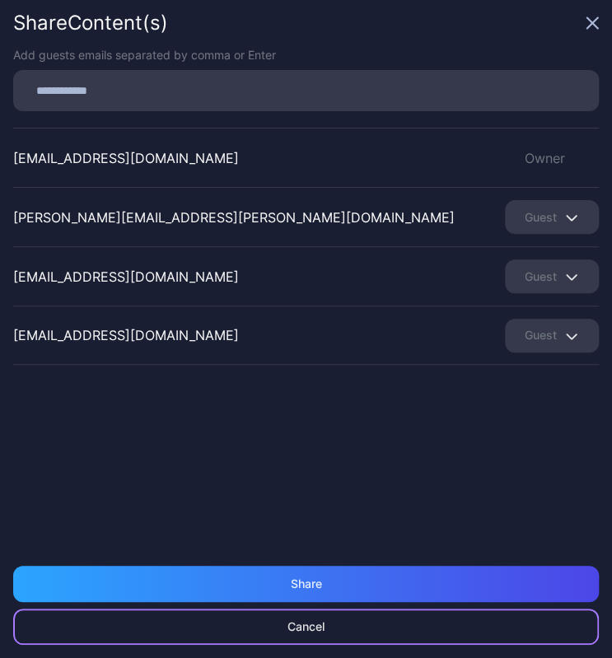
click at [323, 624] on div "Cancel" at bounding box center [306, 626] width 37 height 13
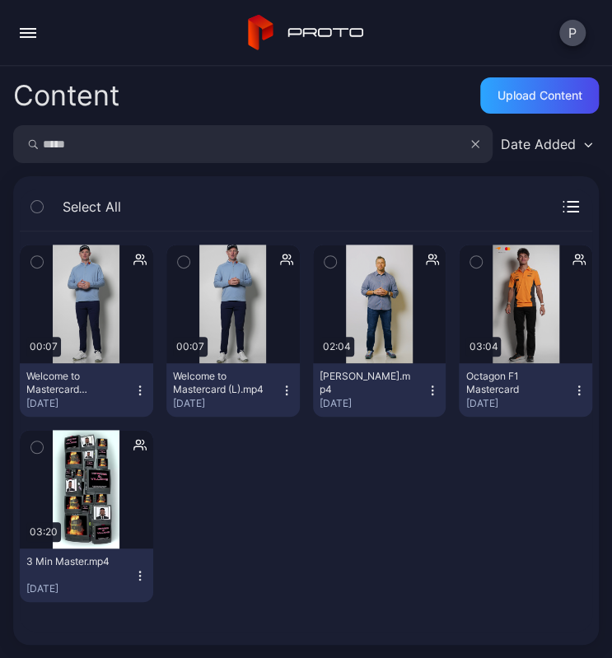
click at [103, 149] on input "*****" at bounding box center [252, 144] width 479 height 38
type input "*****"
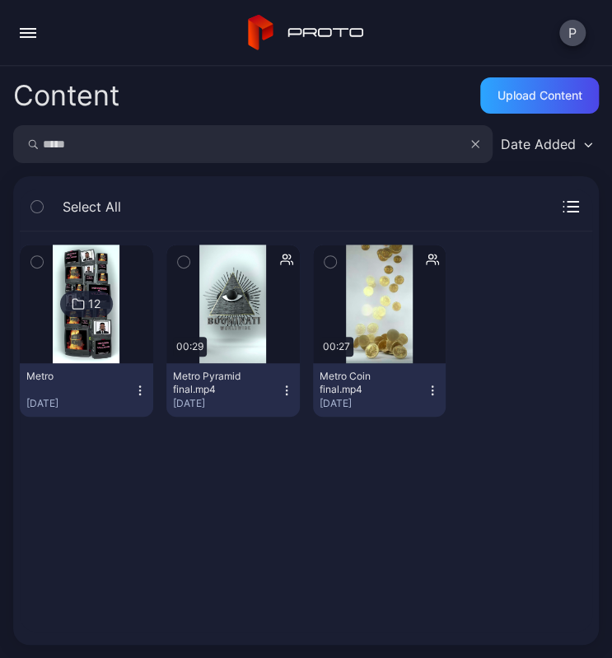
click at [280, 258] on icon "button" at bounding box center [286, 259] width 13 height 16
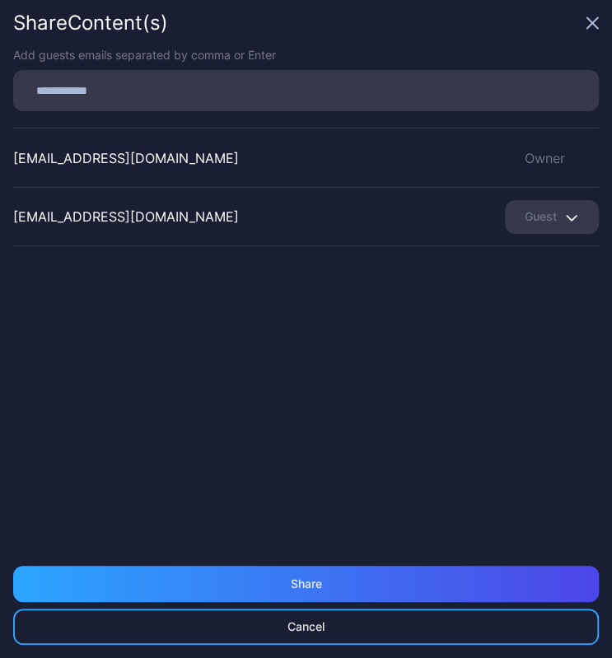
click at [190, 99] on input at bounding box center [311, 90] width 576 height 21
type input "**********"
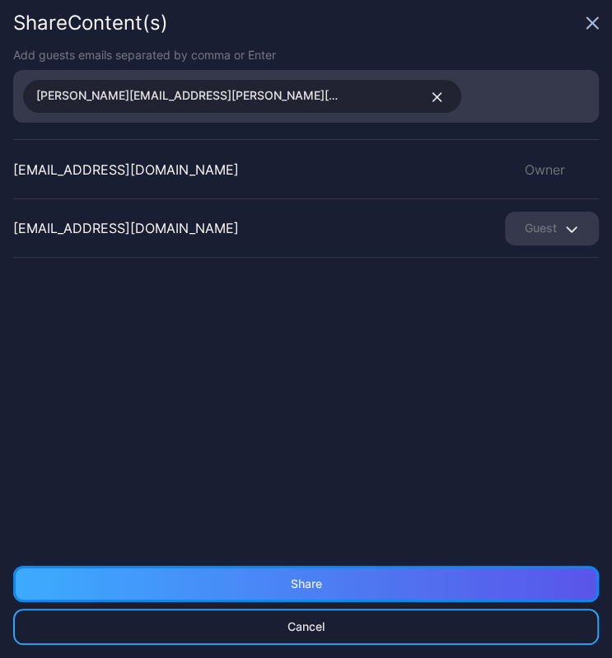
click at [334, 583] on div "Share" at bounding box center [306, 584] width 586 height 36
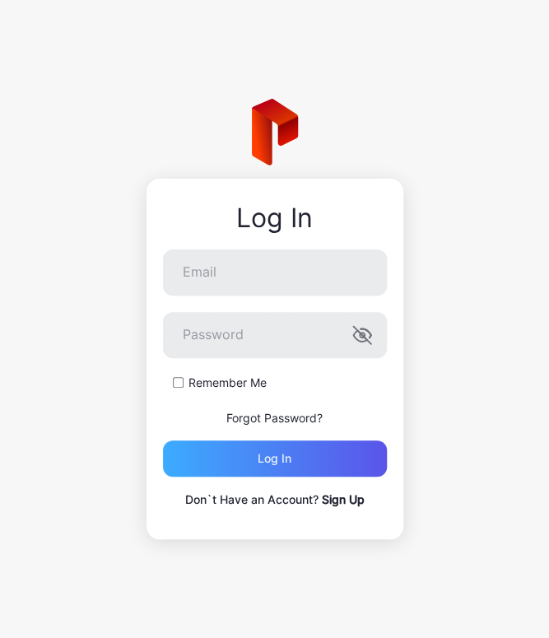
type input "**********"
click at [292, 454] on div "Log in" at bounding box center [275, 459] width 224 height 36
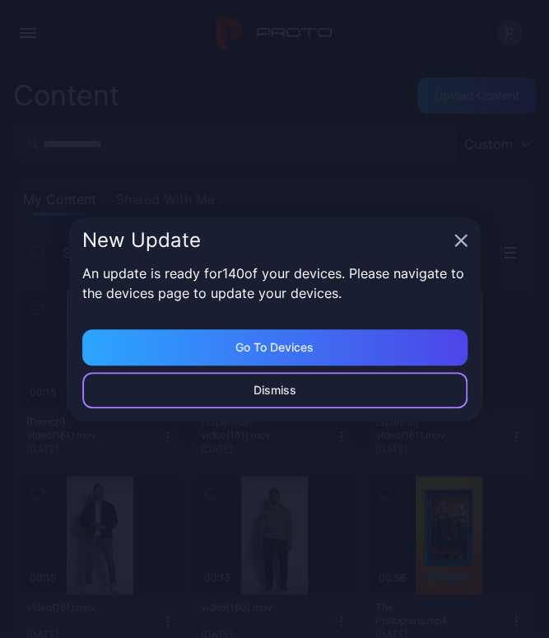
click at [305, 391] on div "Dismiss" at bounding box center [275, 390] width 386 height 36
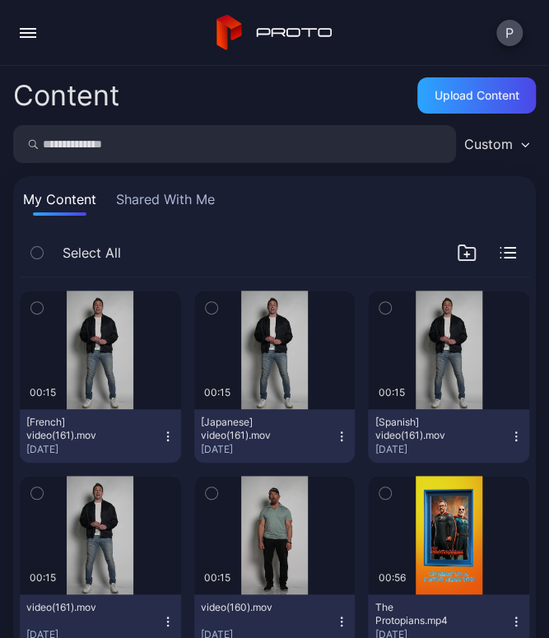
click at [162, 147] on input "search" at bounding box center [234, 144] width 443 height 38
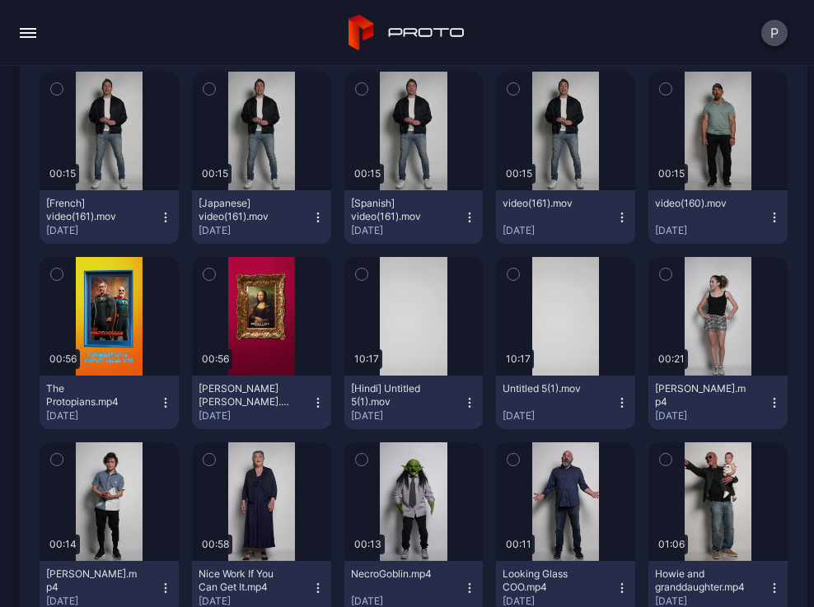
scroll to position [355, 0]
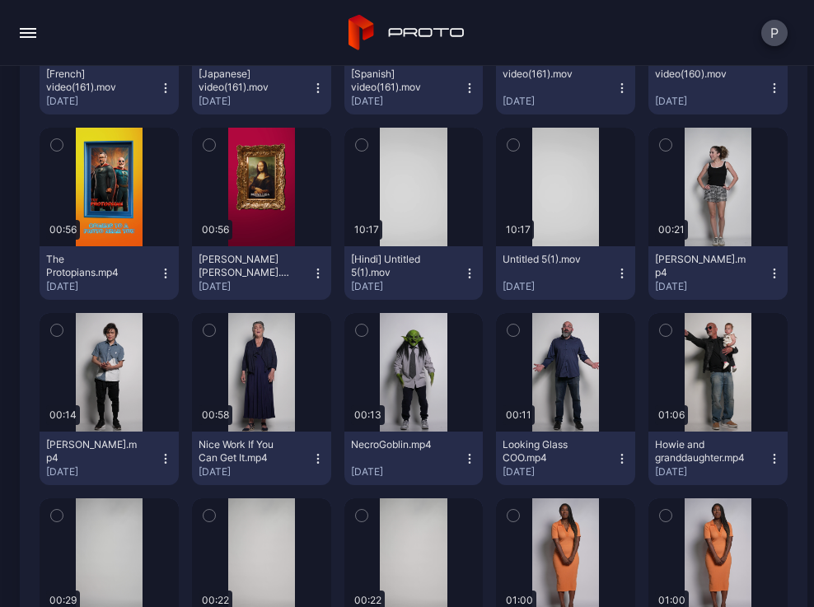
click at [30, 34] on button "button" at bounding box center [28, 32] width 33 height 33
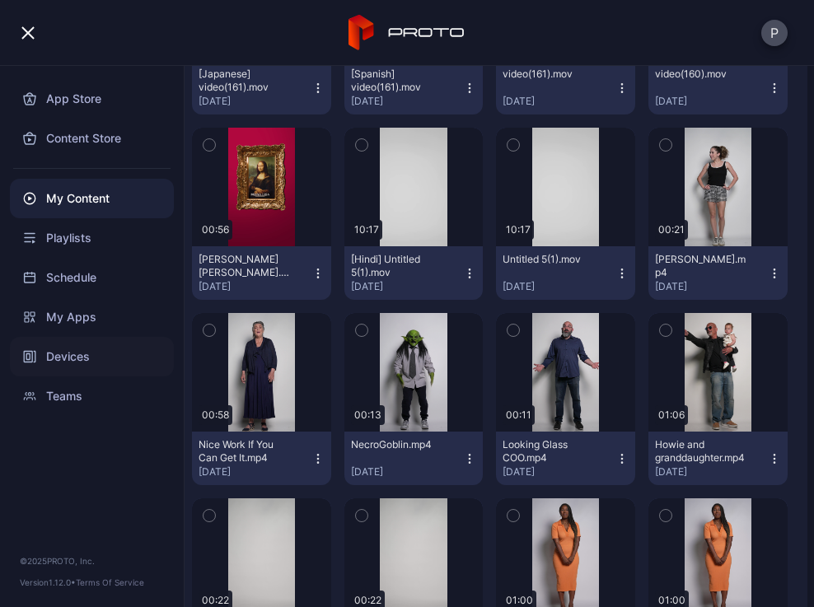
click at [58, 349] on div "Devices" at bounding box center [92, 357] width 164 height 40
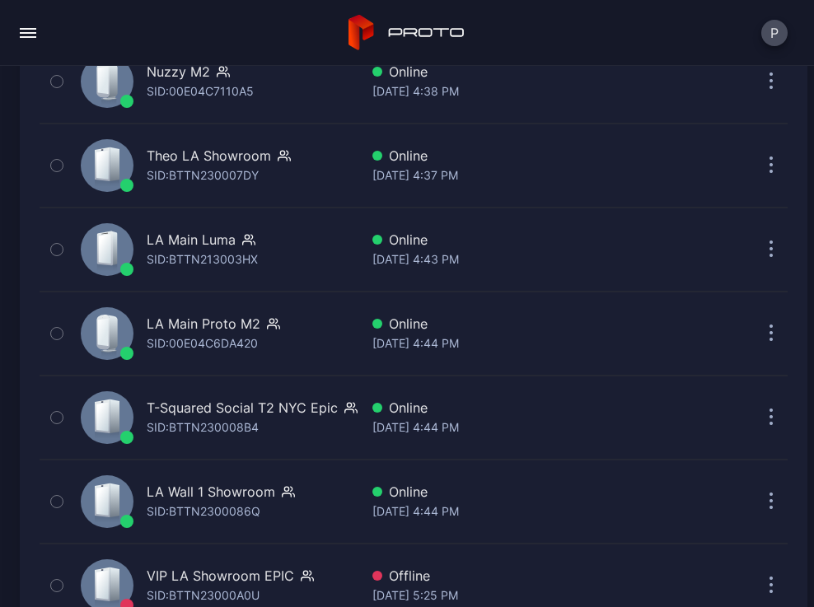
scroll to position [873, 0]
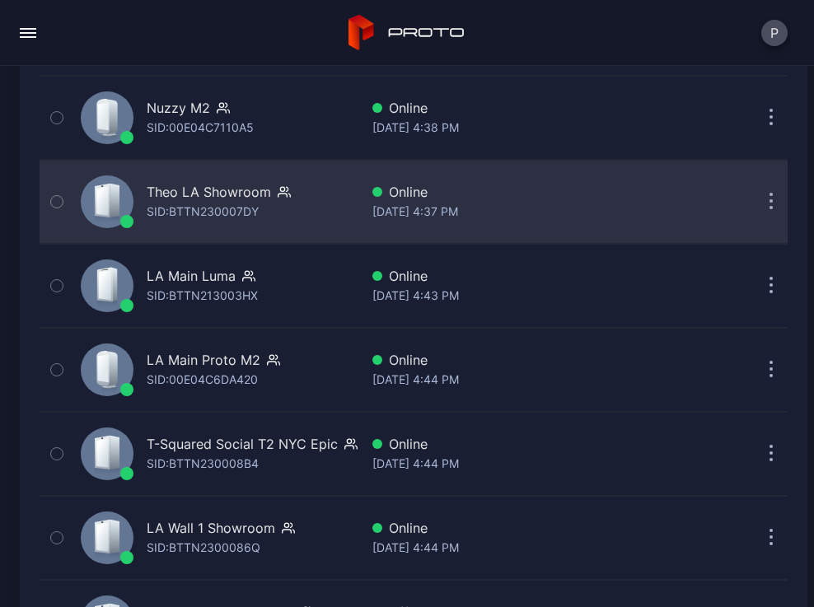
click at [549, 202] on icon "button" at bounding box center [771, 203] width 2 height 2
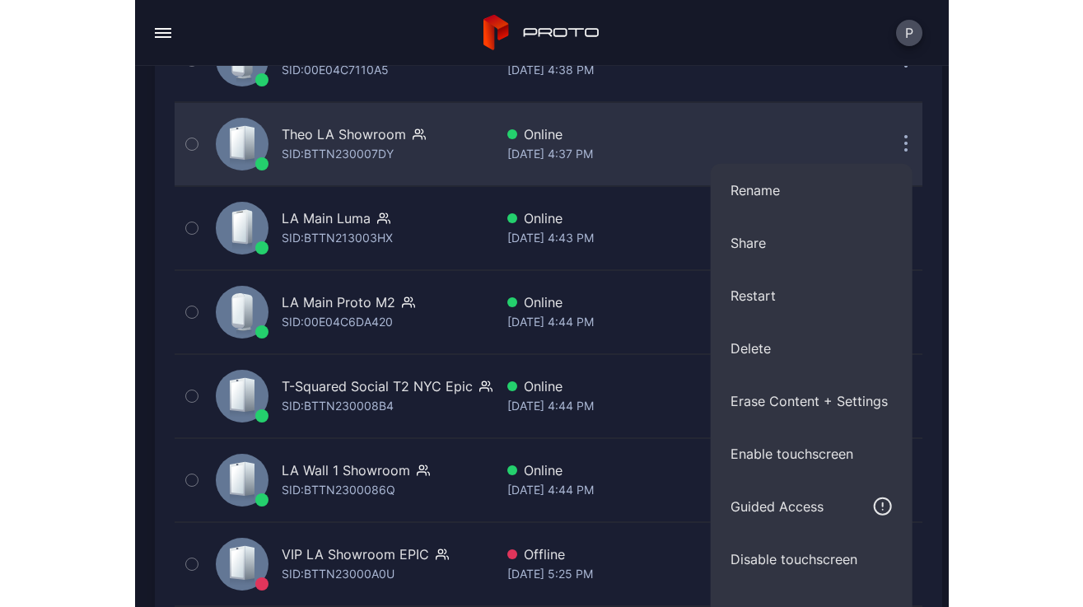
scroll to position [938, 0]
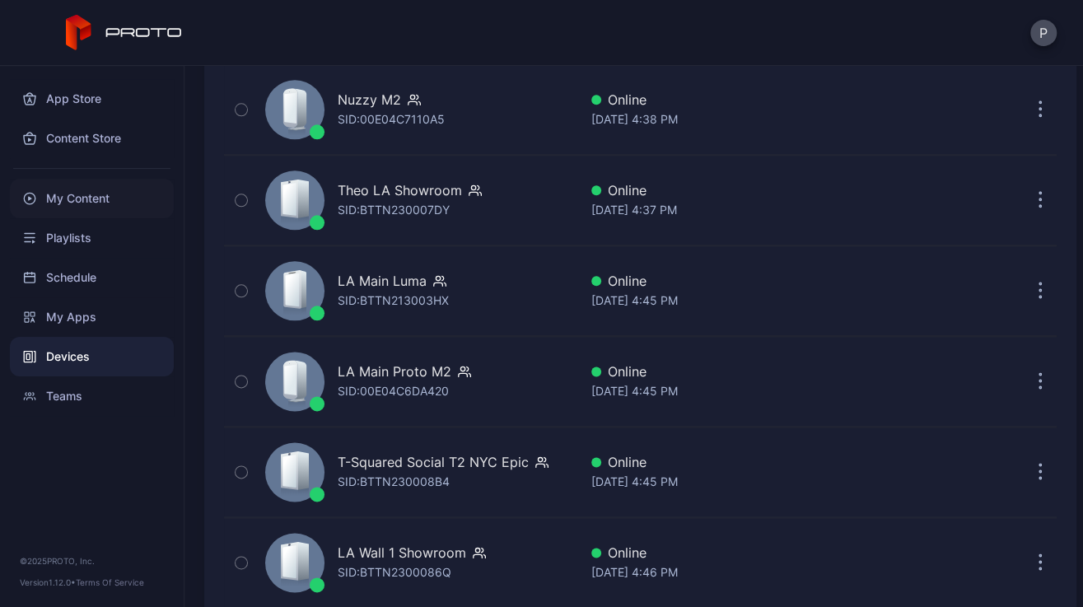
click at [117, 200] on div "My Content" at bounding box center [92, 199] width 164 height 40
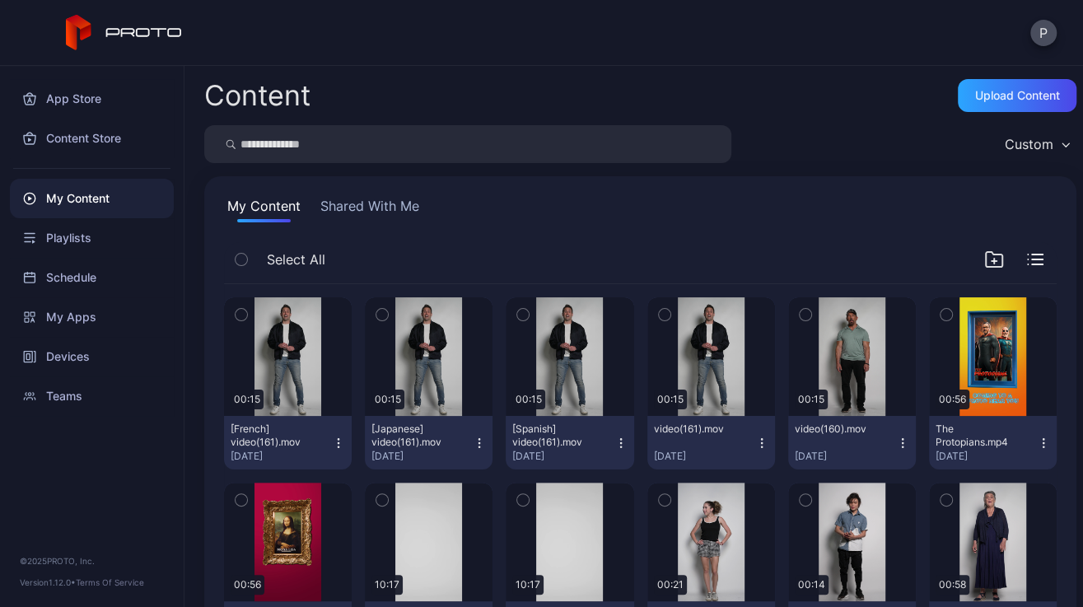
click at [549, 442] on icon "button" at bounding box center [902, 443] width 13 height 13
click at [549, 152] on div "Custom" at bounding box center [640, 144] width 872 height 38
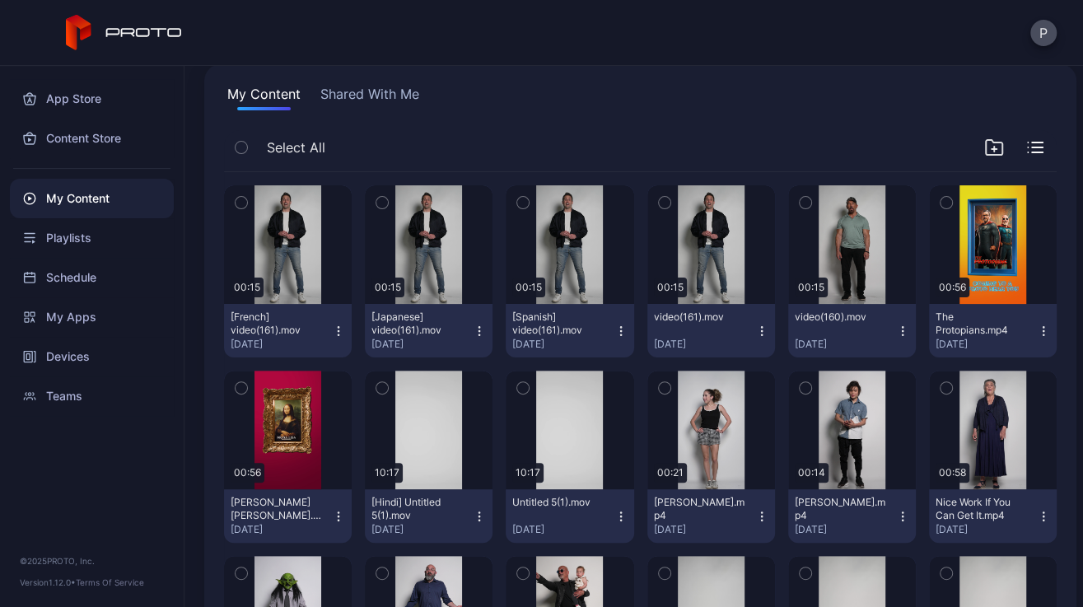
scroll to position [110, 0]
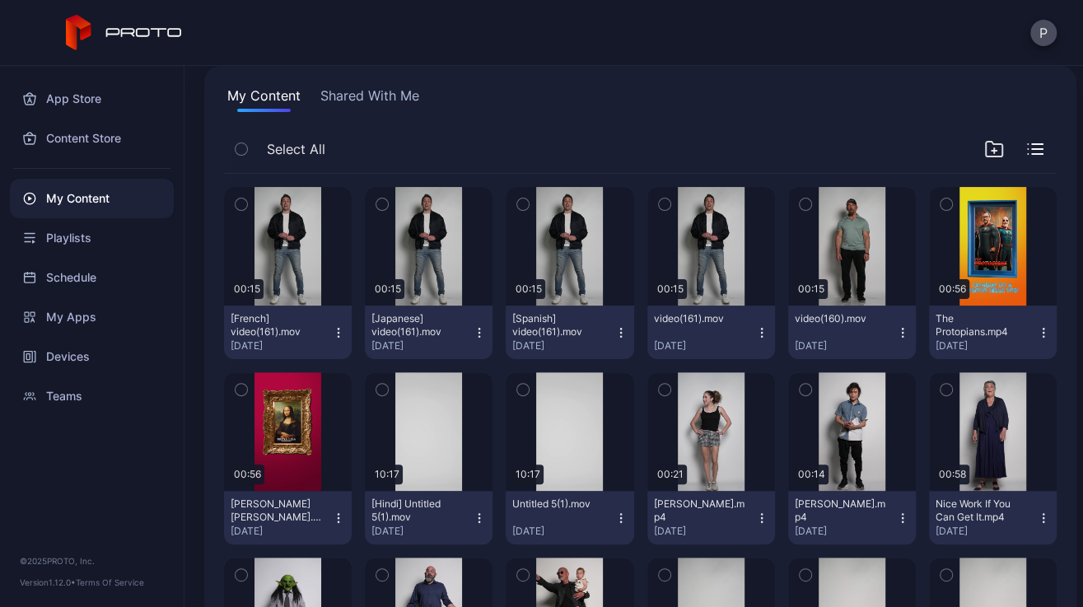
click at [549, 331] on icon "button" at bounding box center [902, 332] width 13 height 13
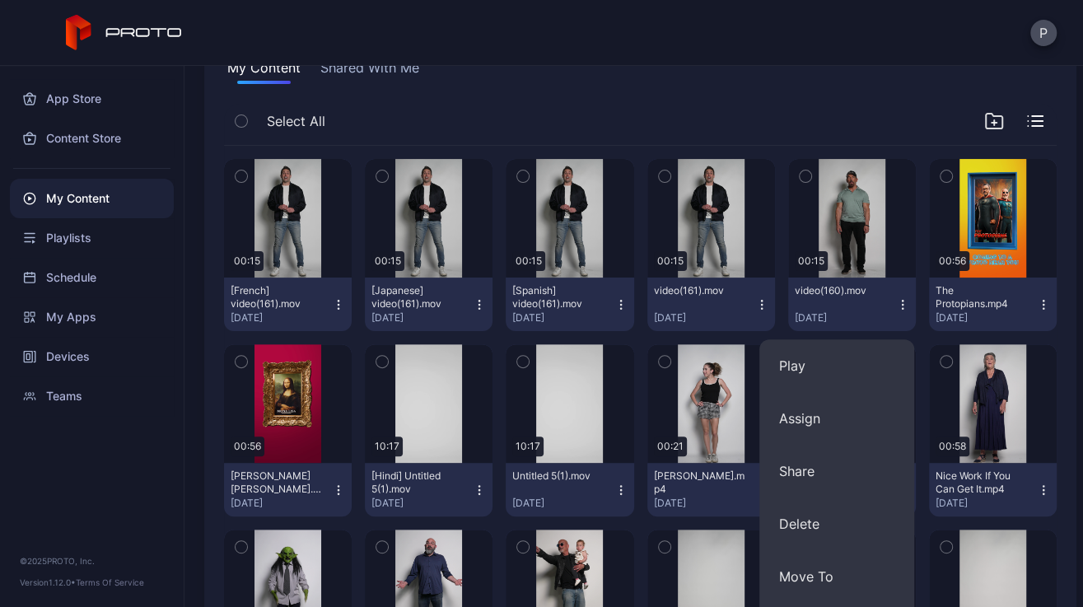
scroll to position [0, 0]
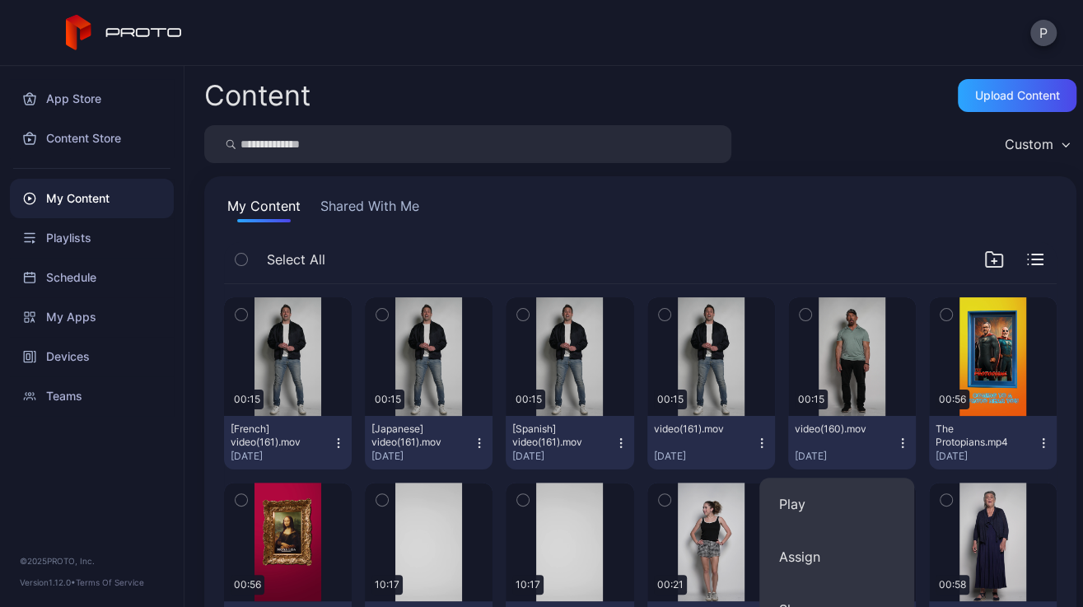
click at [356, 211] on button "Shared With Me" at bounding box center [369, 209] width 105 height 26
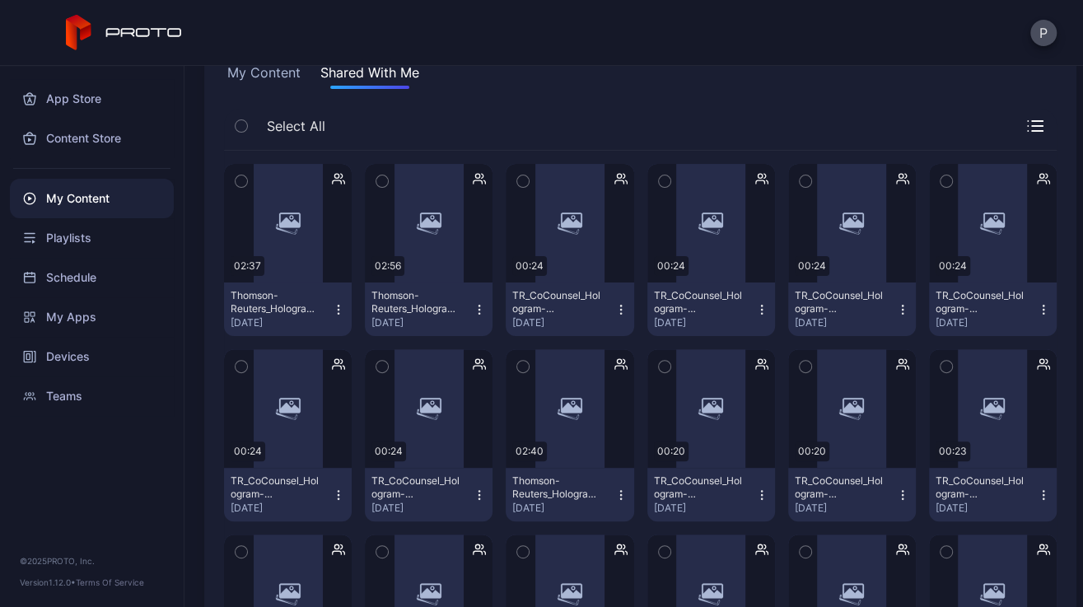
scroll to position [135, 0]
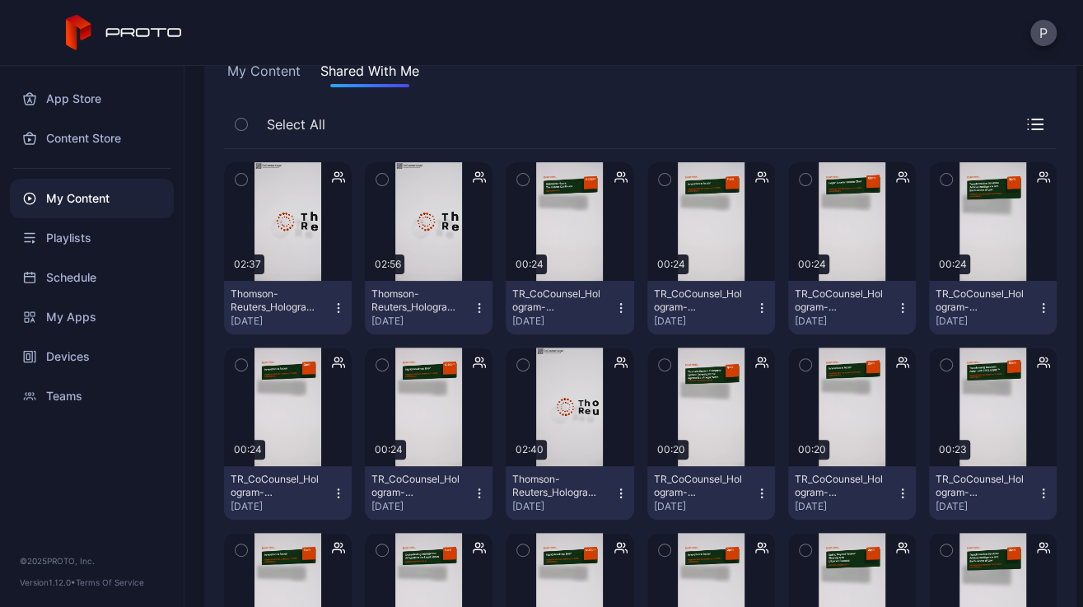
click at [337, 310] on icon "button" at bounding box center [338, 308] width 13 height 13
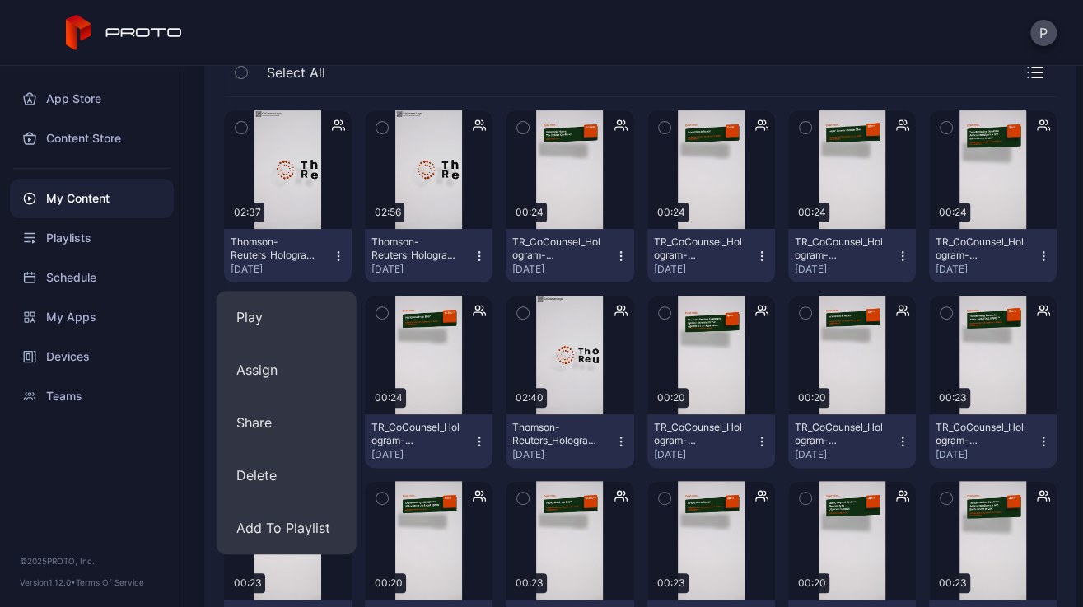
scroll to position [200, 0]
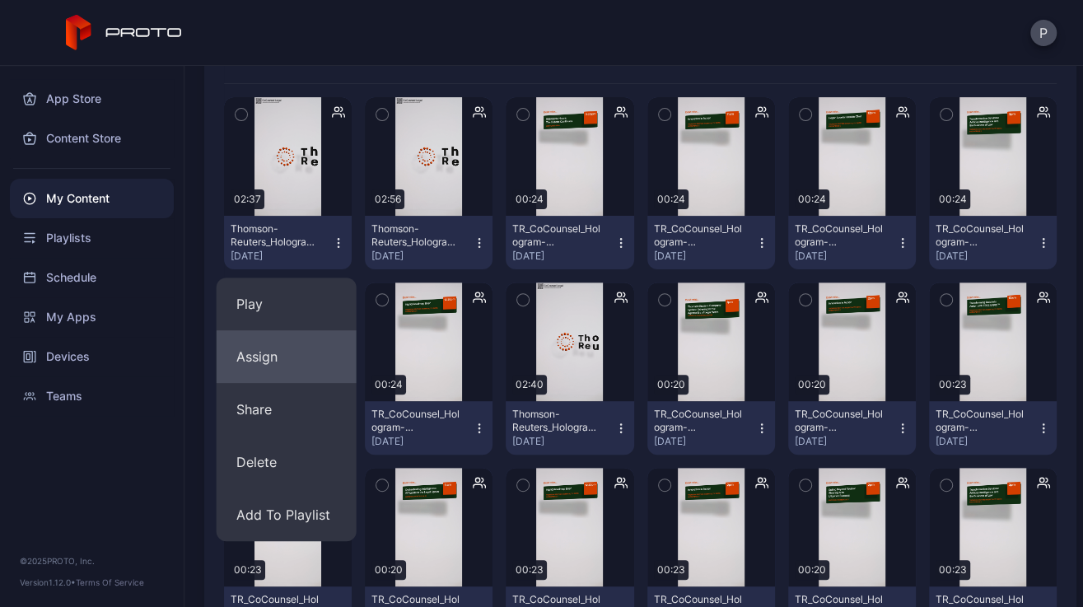
click at [271, 364] on button "Assign" at bounding box center [287, 356] width 140 height 53
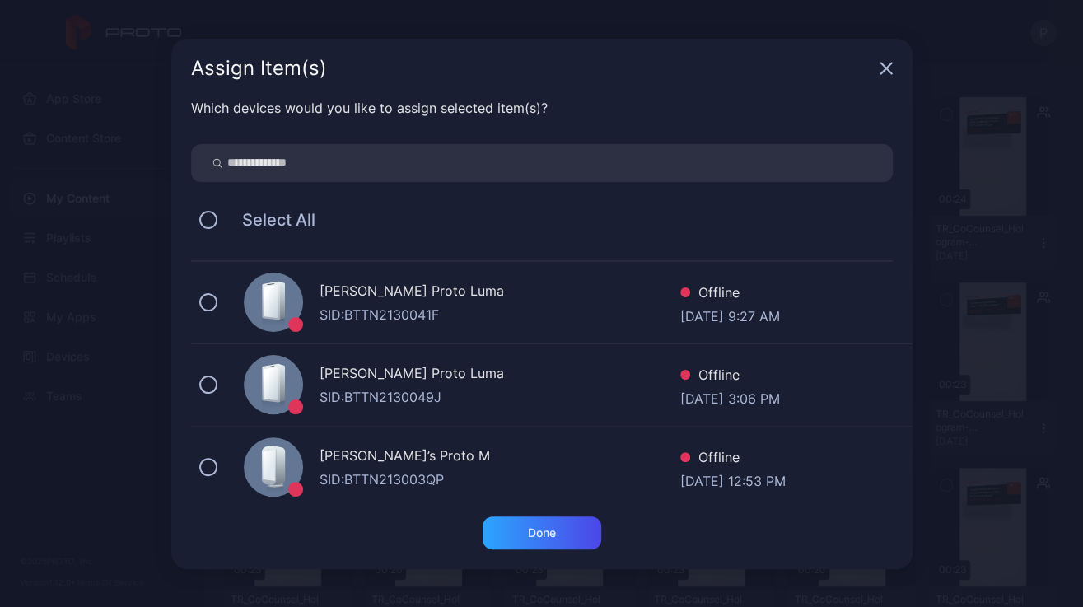
click at [549, 68] on icon "button" at bounding box center [886, 68] width 11 height 11
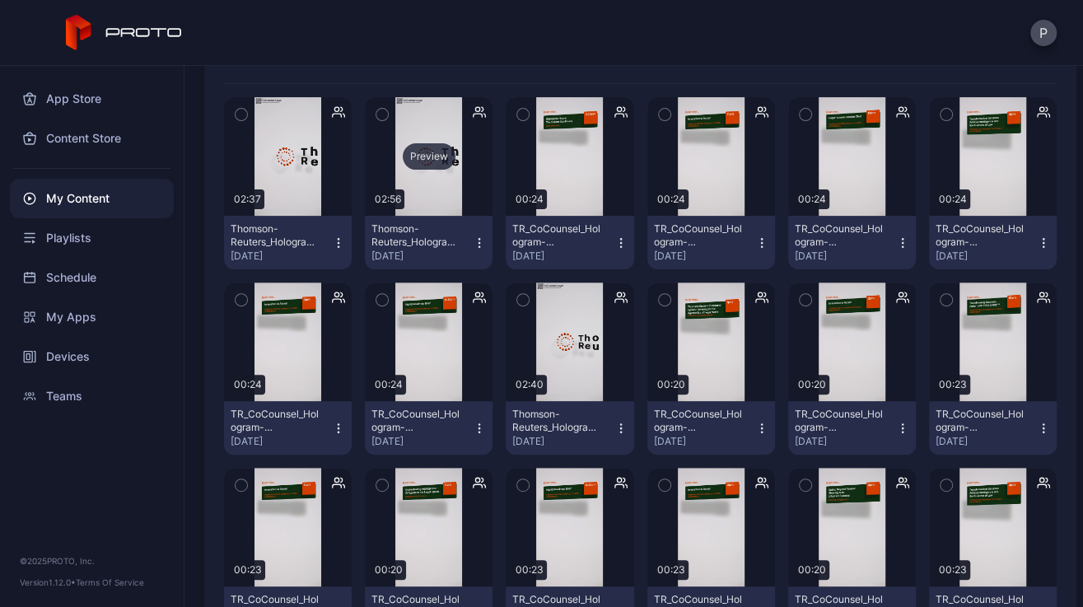
scroll to position [0, 0]
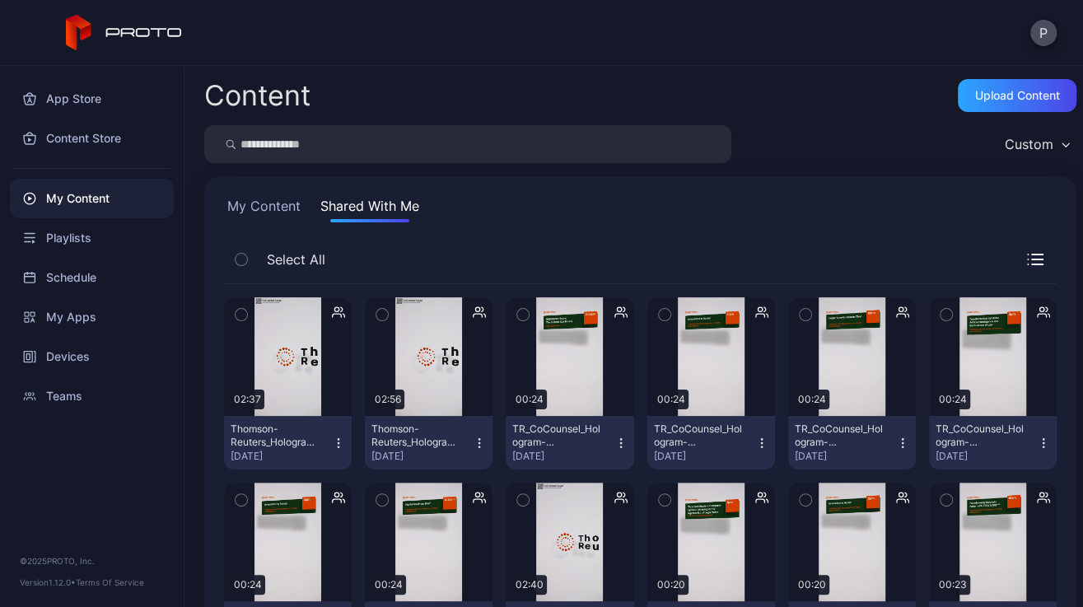
click at [270, 203] on button "My Content" at bounding box center [264, 209] width 80 height 26
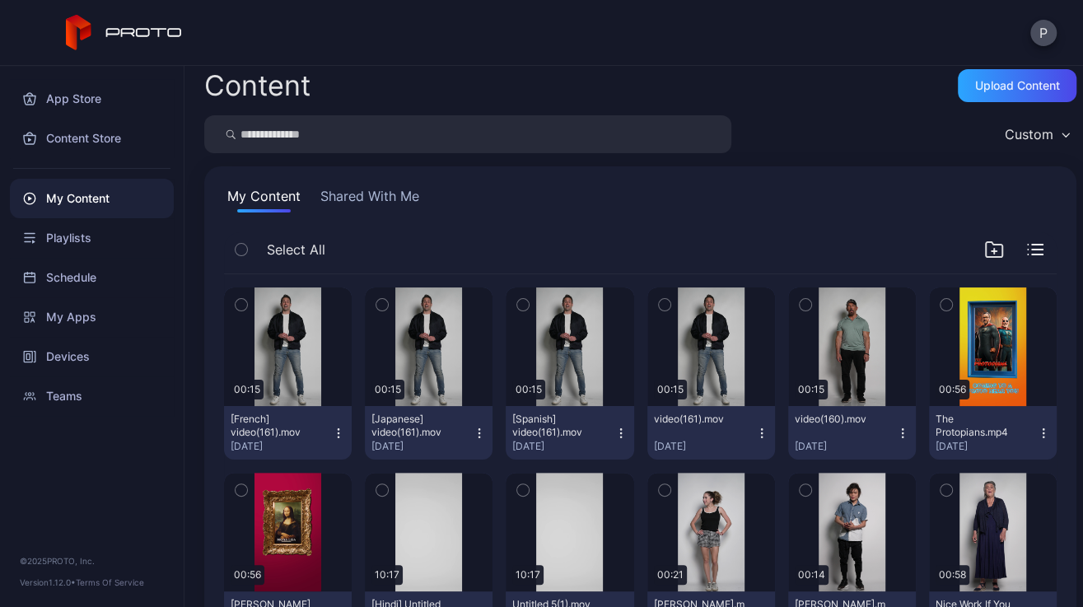
scroll to position [14, 0]
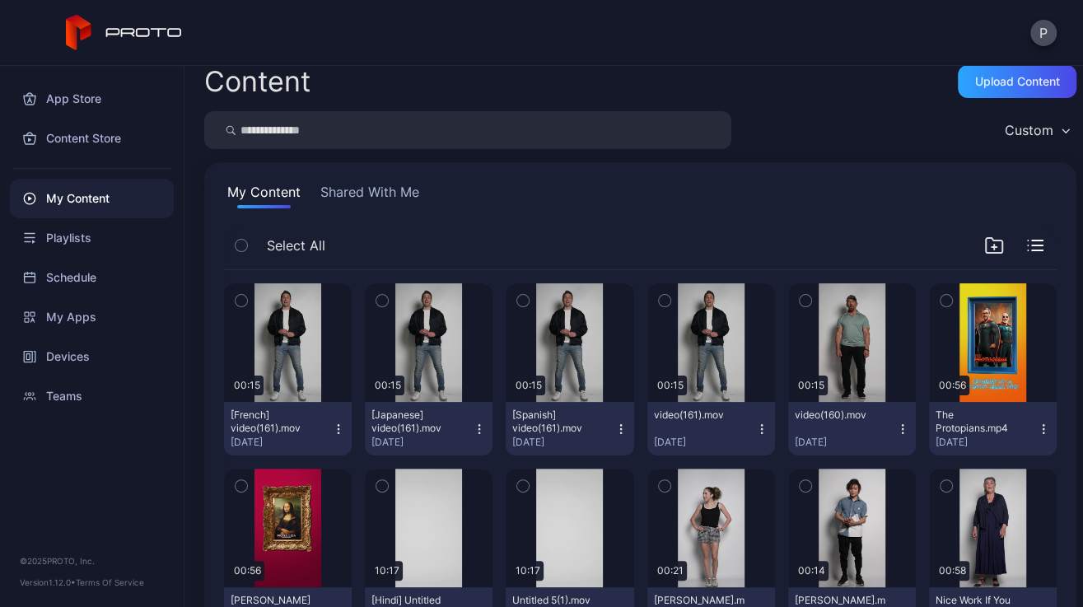
click at [549, 200] on div "My Content Shared With Me" at bounding box center [640, 195] width 833 height 26
click at [414, 136] on input "search" at bounding box center [467, 130] width 527 height 38
type input "*******"
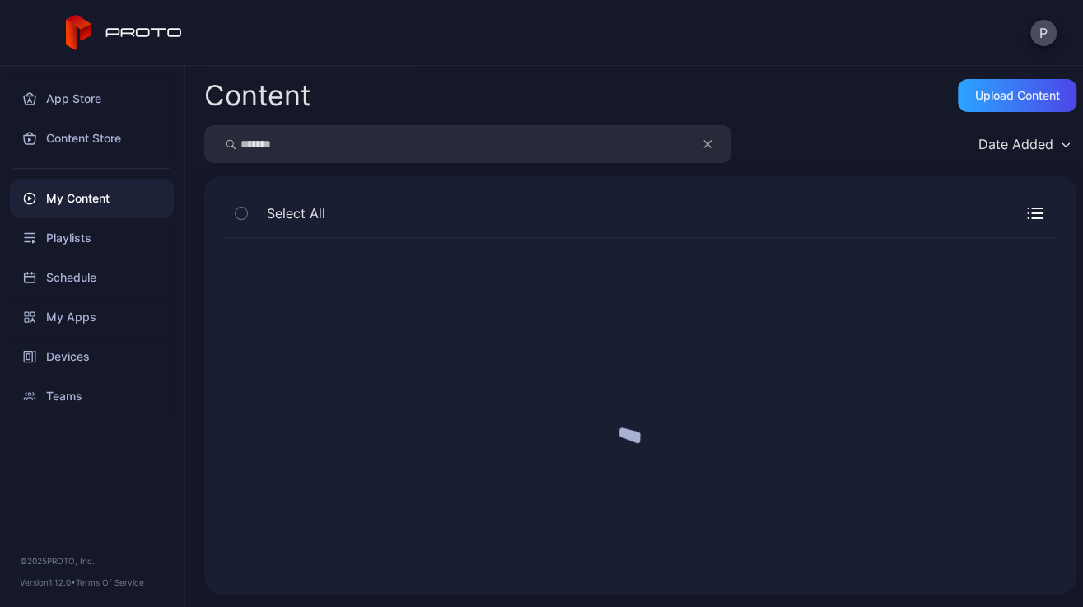
scroll to position [0, 0]
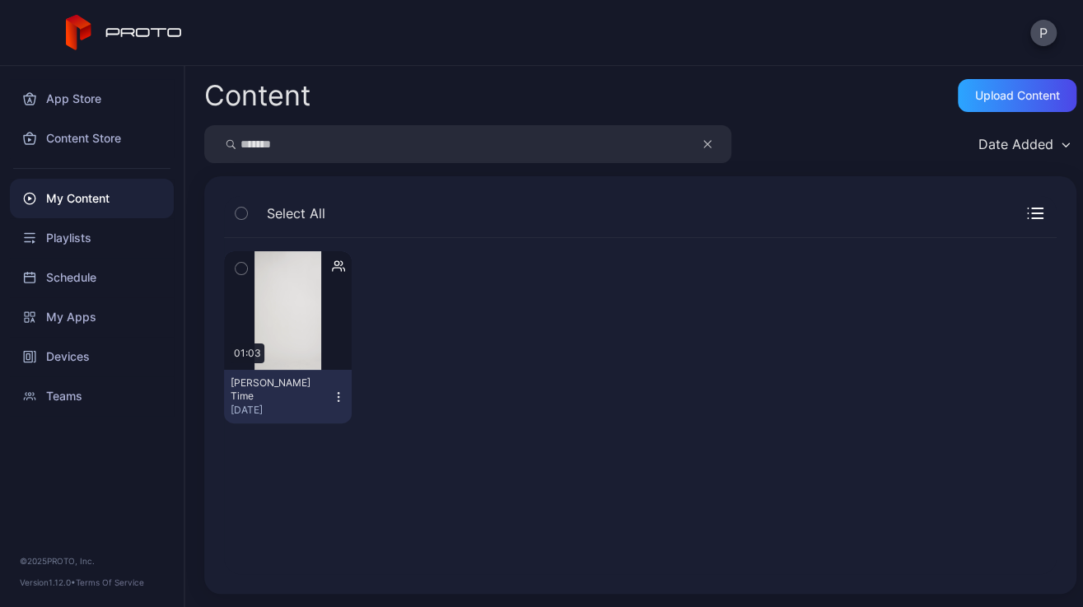
click at [336, 396] on icon "button" at bounding box center [338, 396] width 13 height 13
click at [508, 404] on div "Preview 01:03 [PERSON_NAME] Time [DATE]" at bounding box center [640, 406] width 859 height 362
click at [284, 308] on div "Preview" at bounding box center [288, 310] width 53 height 26
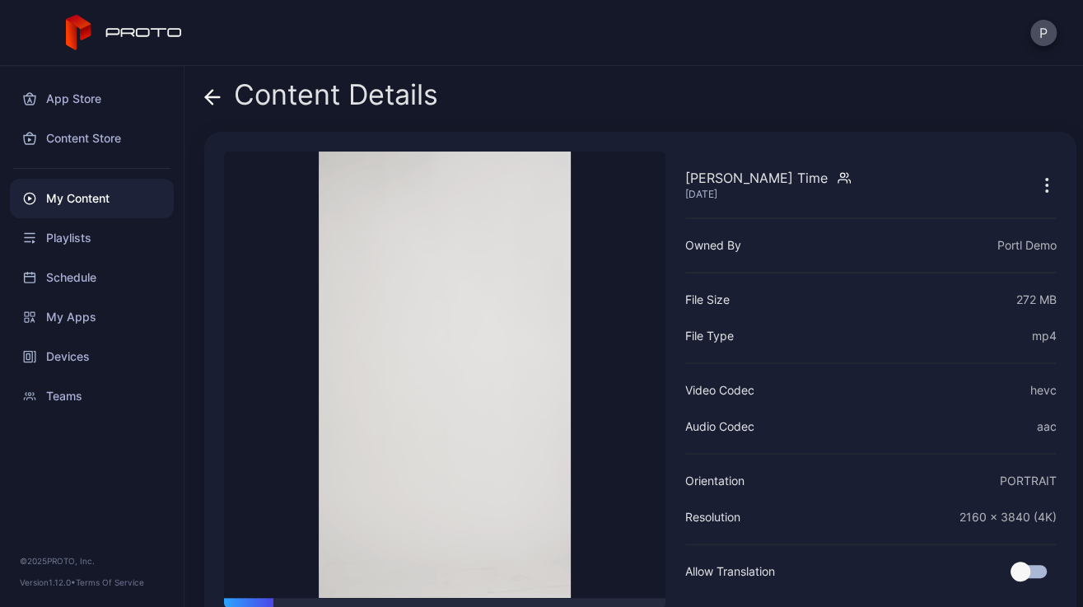
click at [549, 182] on icon "button" at bounding box center [1047, 185] width 20 height 20
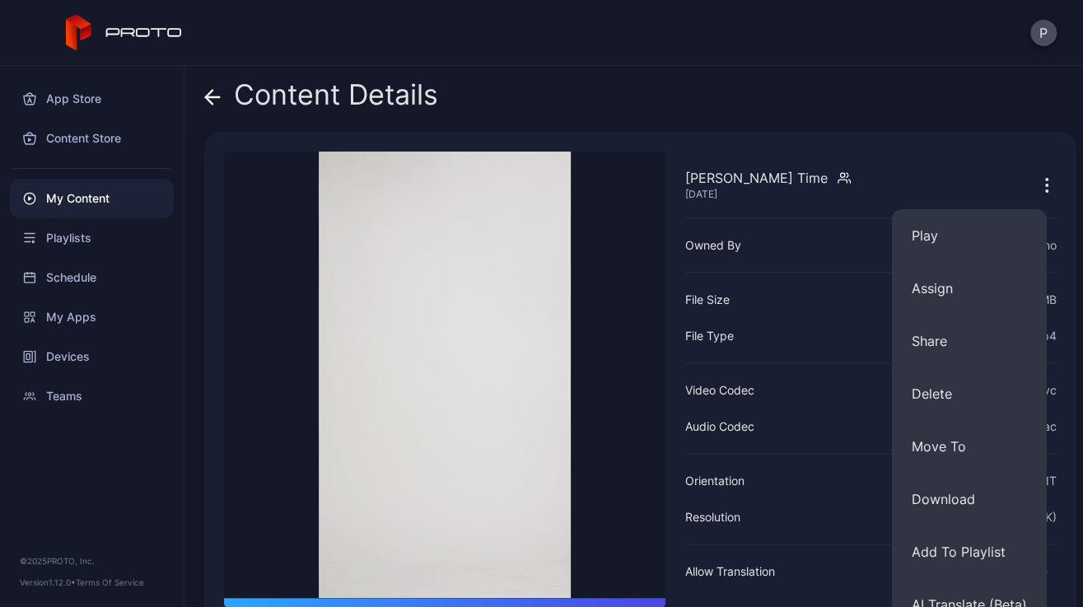
click at [208, 98] on icon at bounding box center [209, 97] width 7 height 14
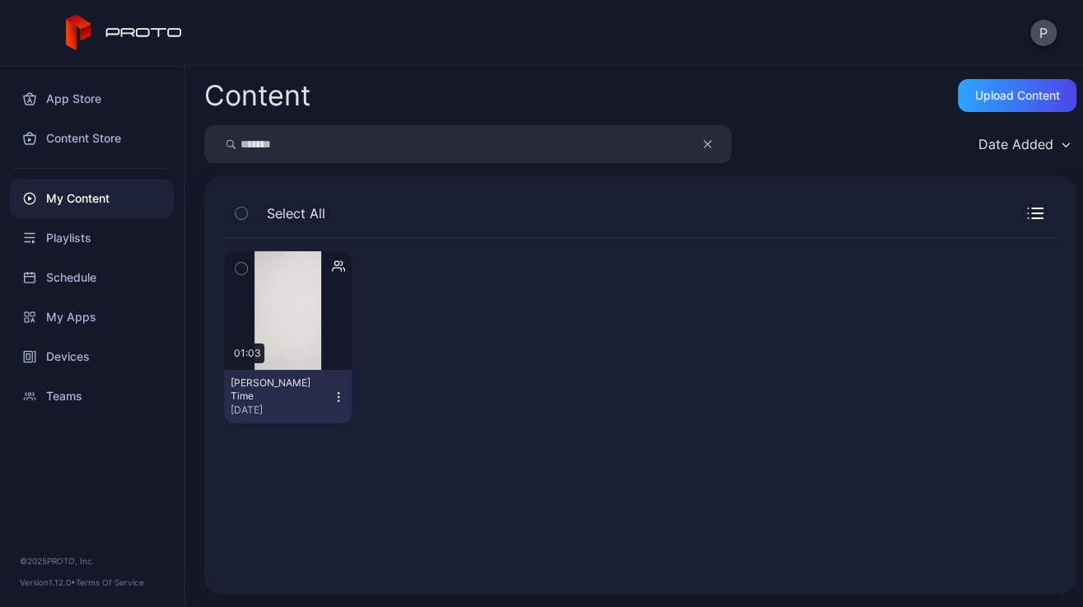
click at [333, 396] on icon "button" at bounding box center [338, 396] width 13 height 13
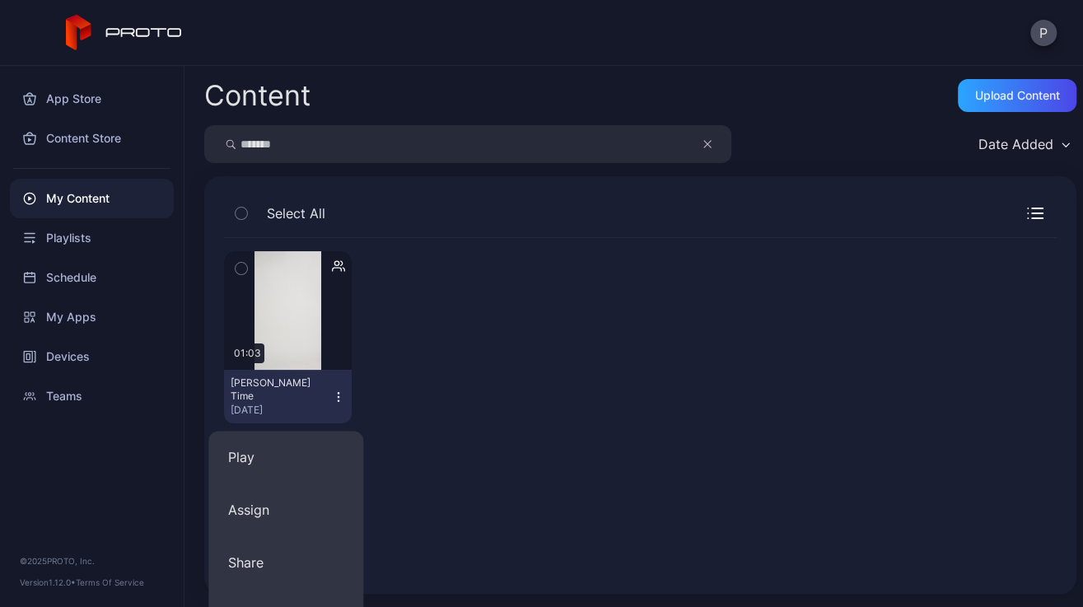
click at [558, 388] on div "Content Upload Content ******* Date Added Select All Preview 01:03 Chris Gardne…" at bounding box center [634, 336] width 899 height 541
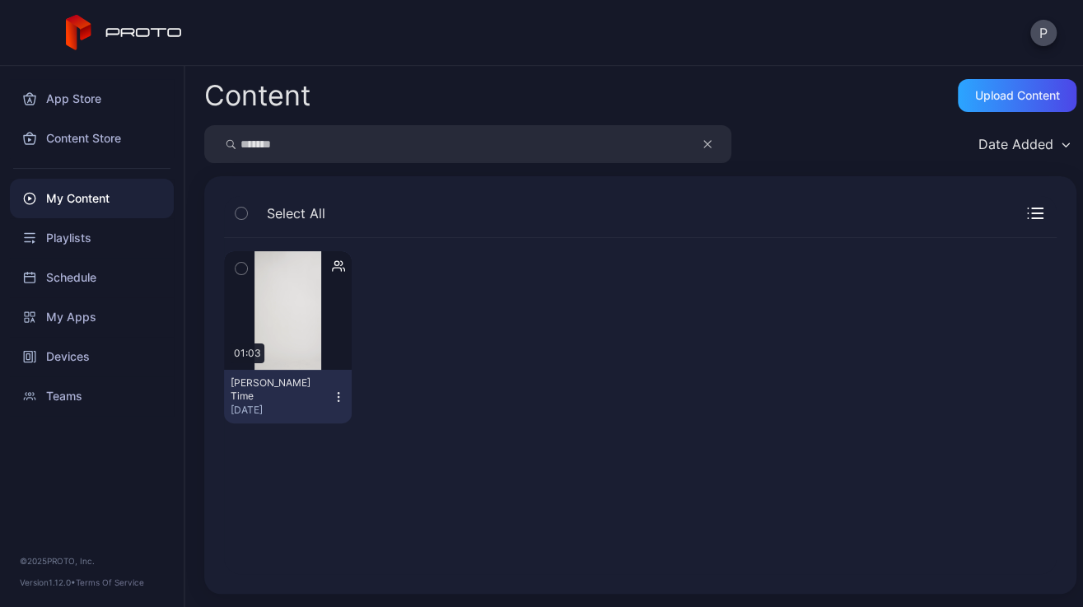
click at [295, 387] on div "[PERSON_NAME] Time" at bounding box center [276, 389] width 91 height 26
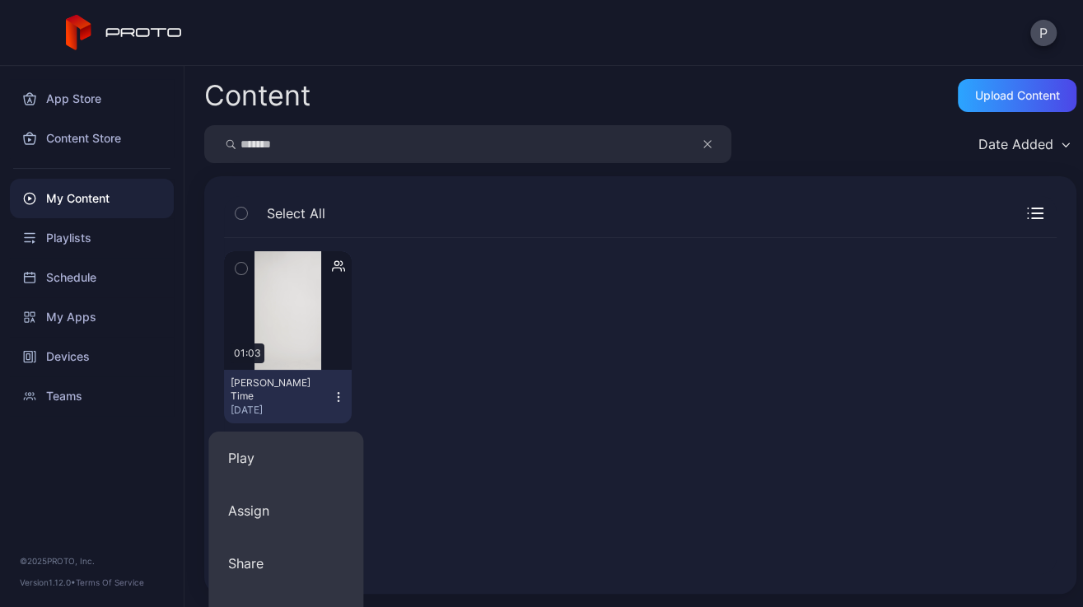
click at [338, 263] on icon "button" at bounding box center [338, 266] width 13 height 16
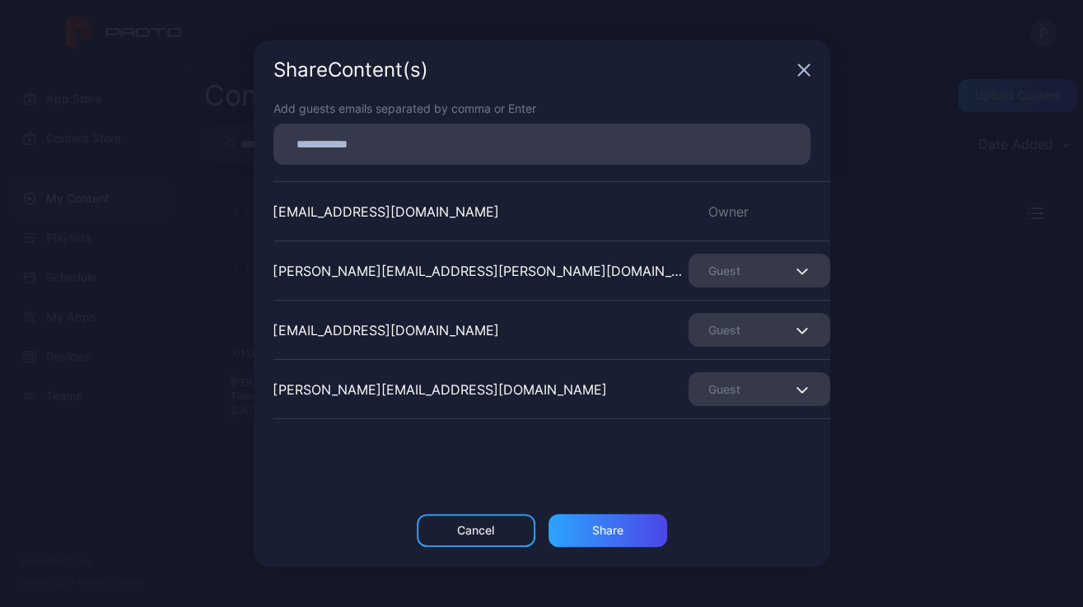
click at [435, 139] on input at bounding box center [541, 143] width 517 height 21
type input "**********"
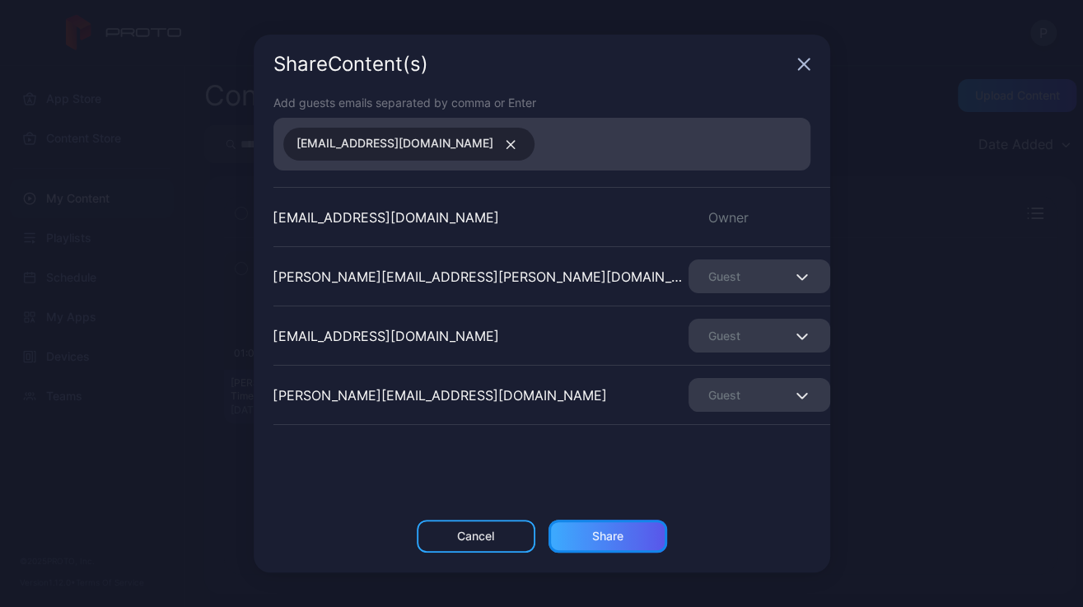
click at [608, 538] on div "Share" at bounding box center [607, 536] width 31 height 13
